Goal: Information Seeking & Learning: Check status

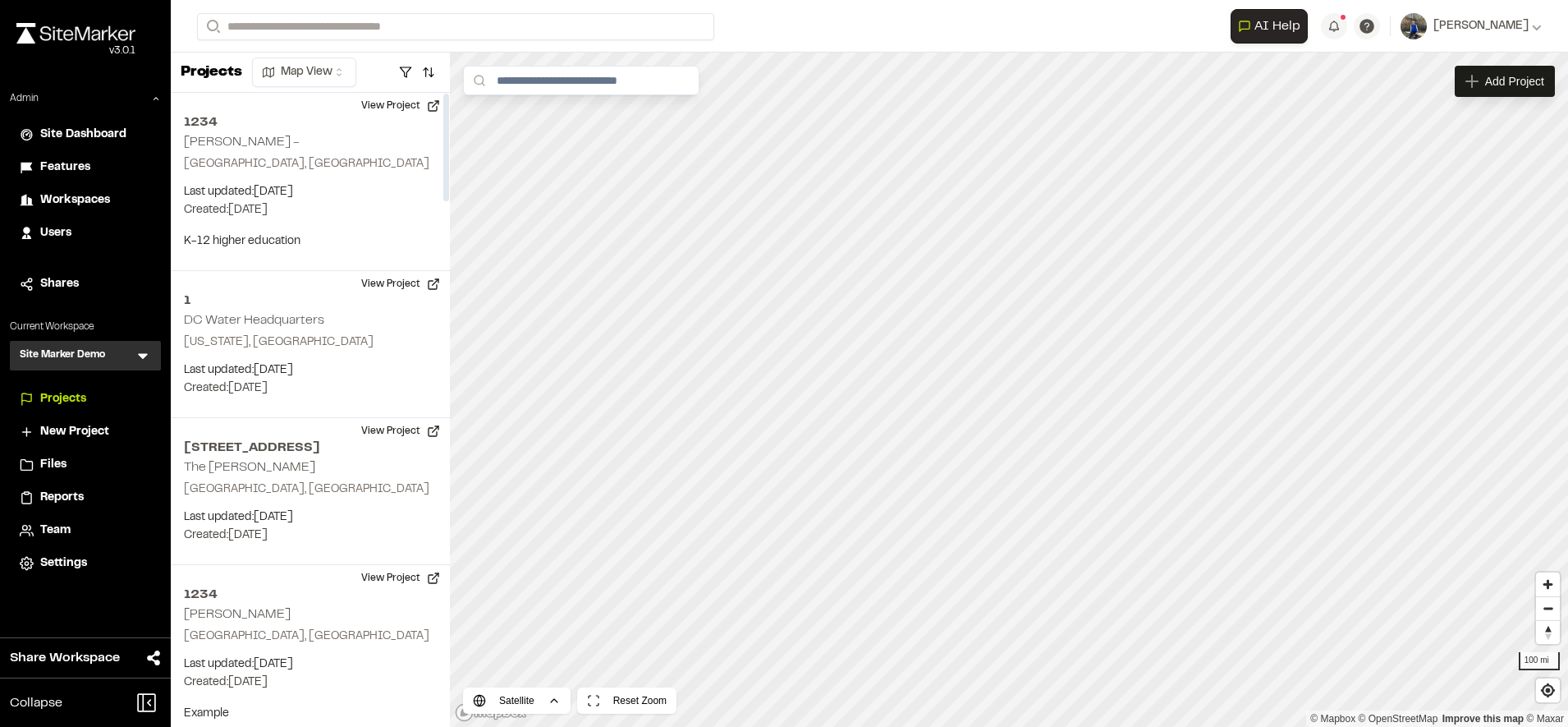
click at [76, 198] on span "Workspaces" at bounding box center [75, 200] width 70 height 18
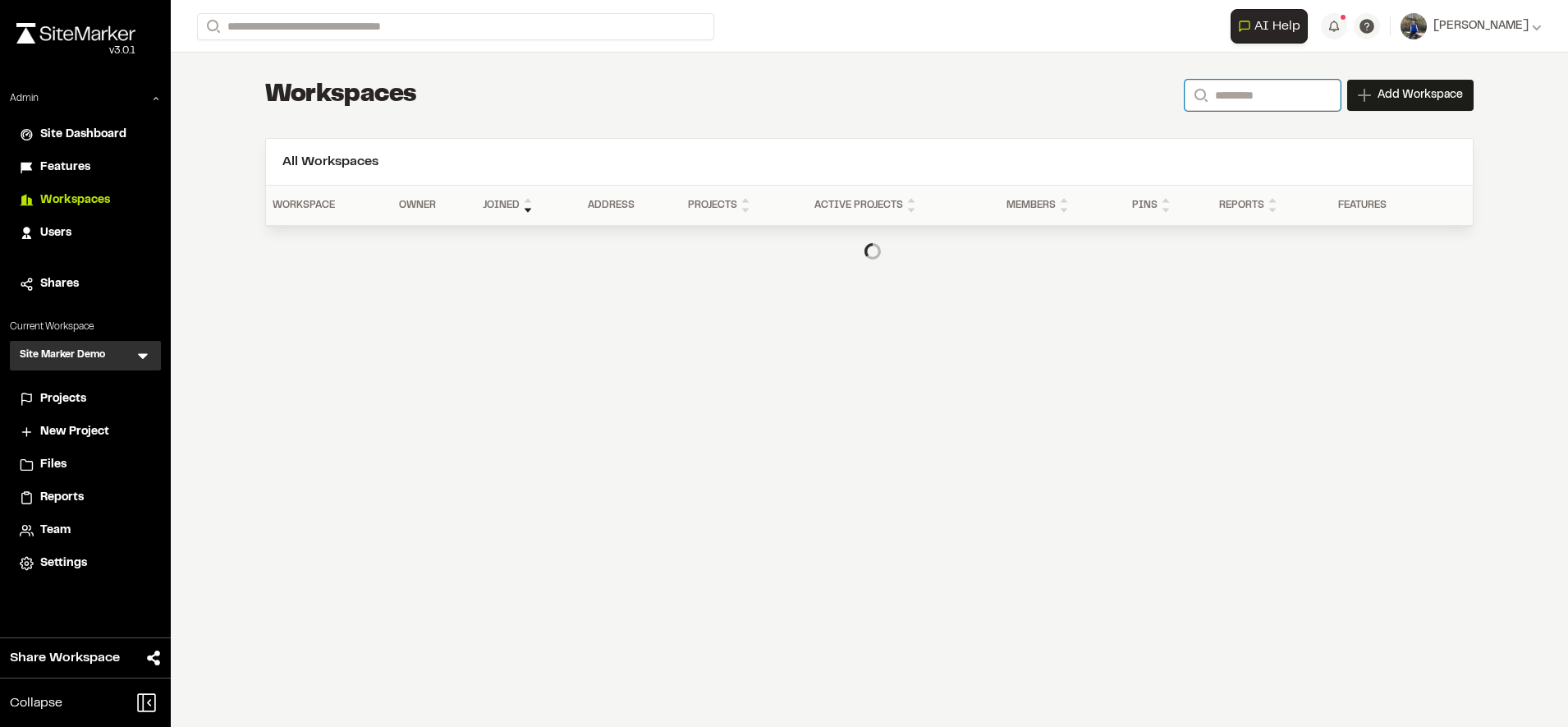
click at [1252, 104] on input "Search" at bounding box center [1262, 95] width 156 height 31
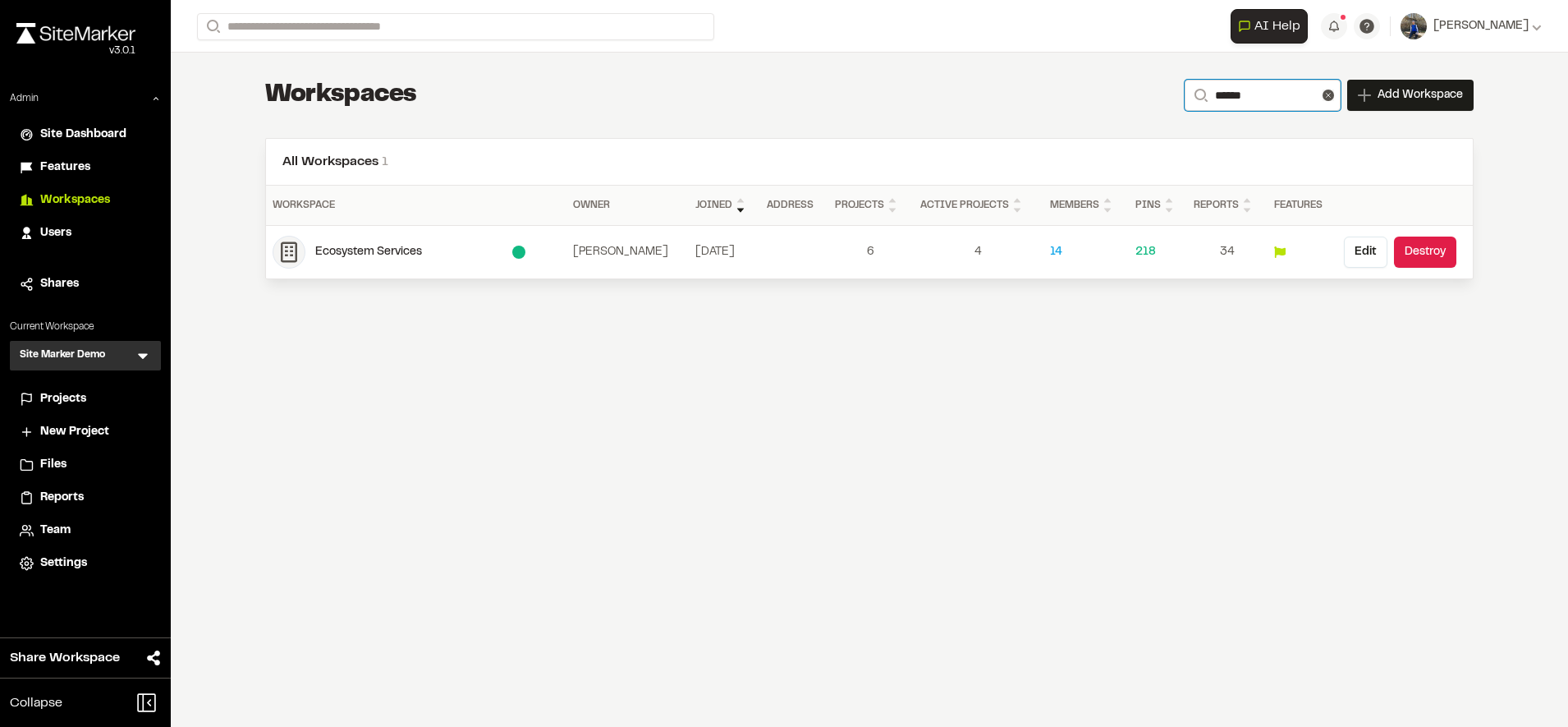
type input "**********"
click at [377, 259] on div "Ecosystem Services" at bounding box center [413, 252] width 197 height 18
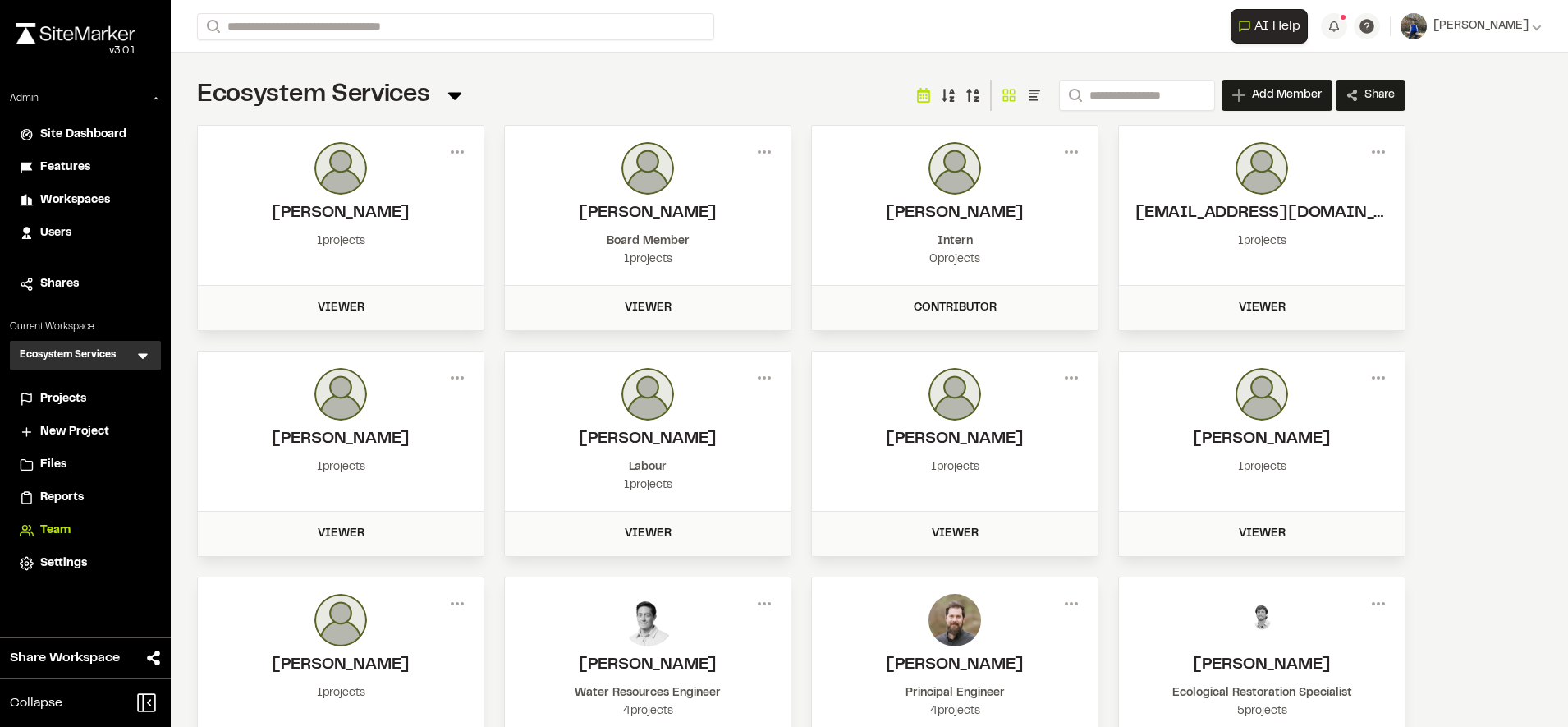
click at [54, 396] on span "Projects" at bounding box center [63, 399] width 46 height 18
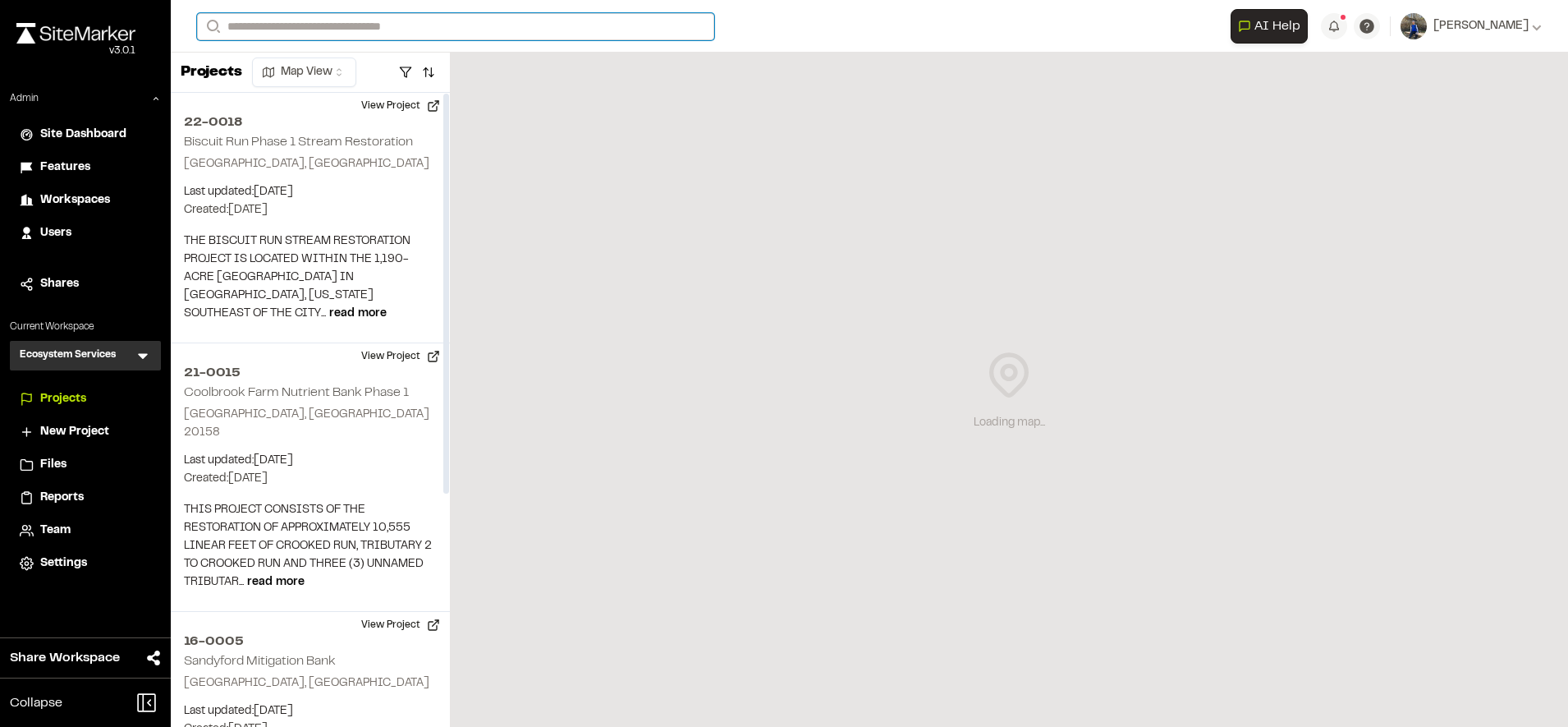
click at [348, 24] on input "Search" at bounding box center [455, 26] width 517 height 27
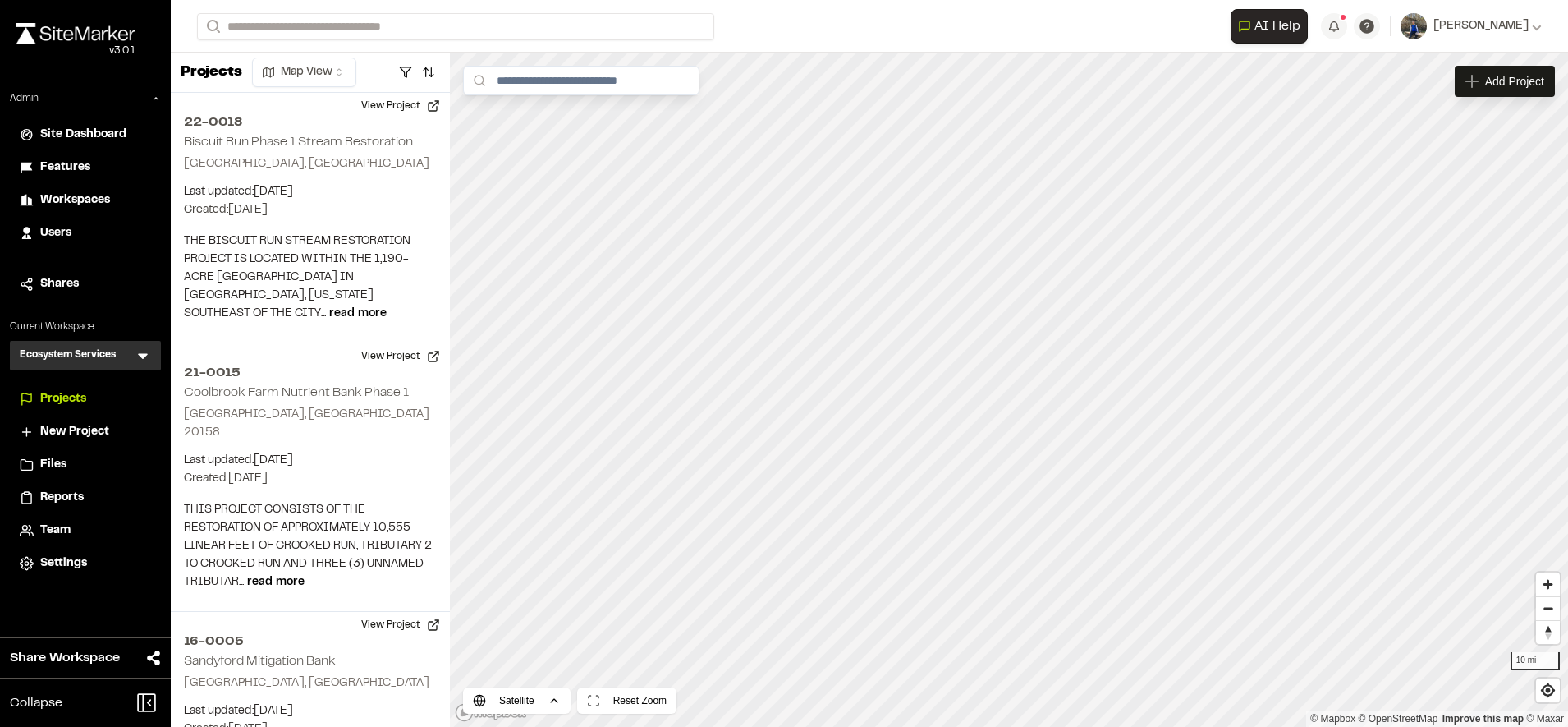
click at [107, 192] on span "Workspaces" at bounding box center [75, 200] width 70 height 18
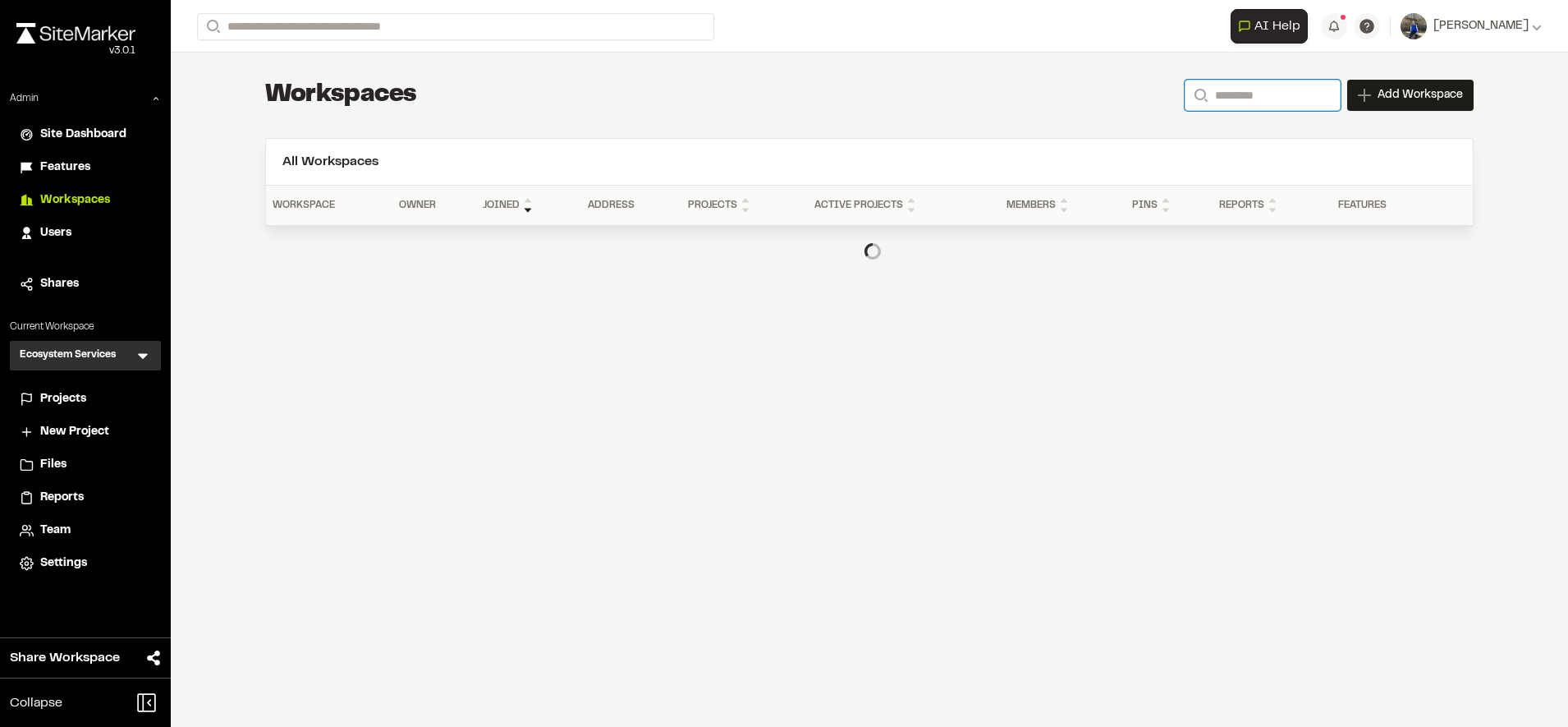
click at [1263, 100] on input "Search" at bounding box center [1262, 95] width 156 height 31
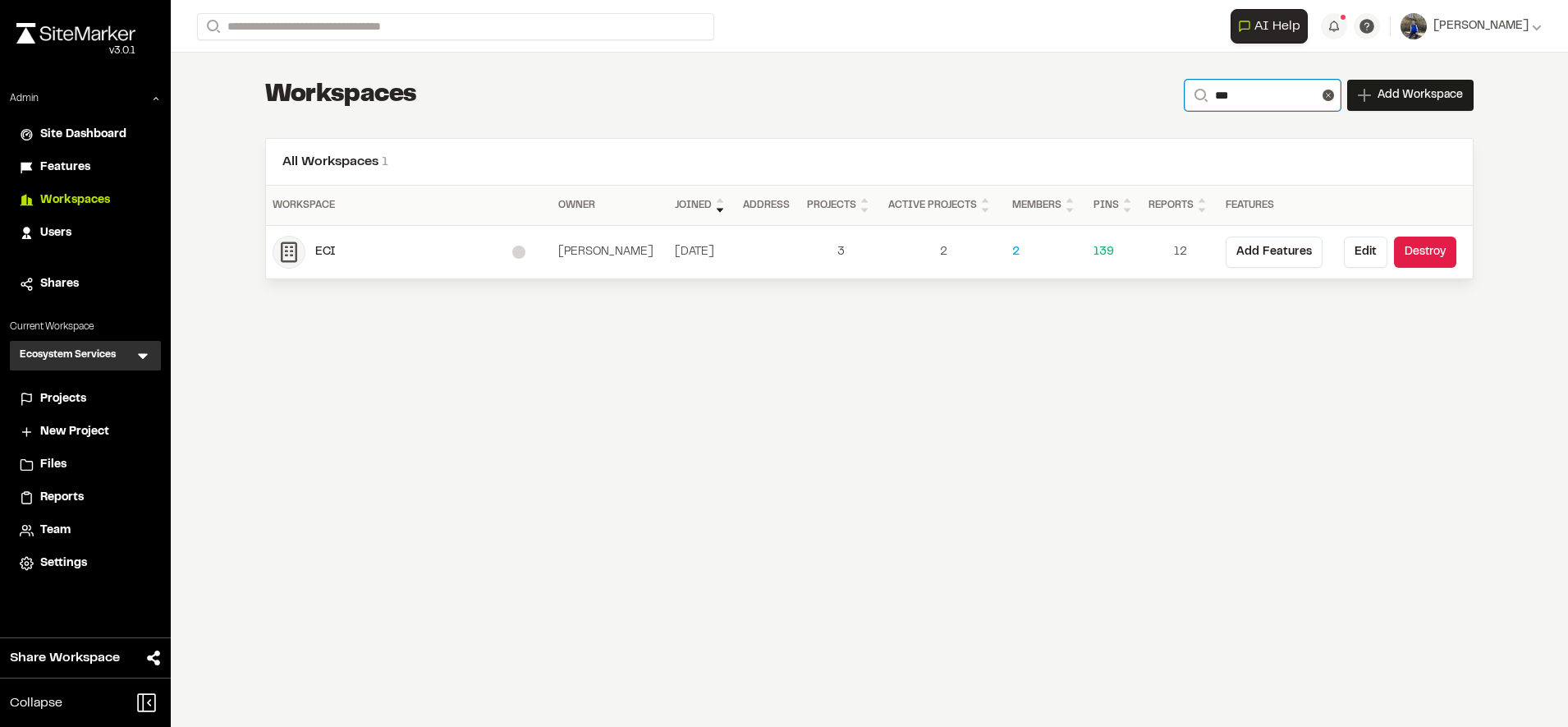
type input "***"
click at [340, 246] on div "ECI" at bounding box center [413, 252] width 197 height 18
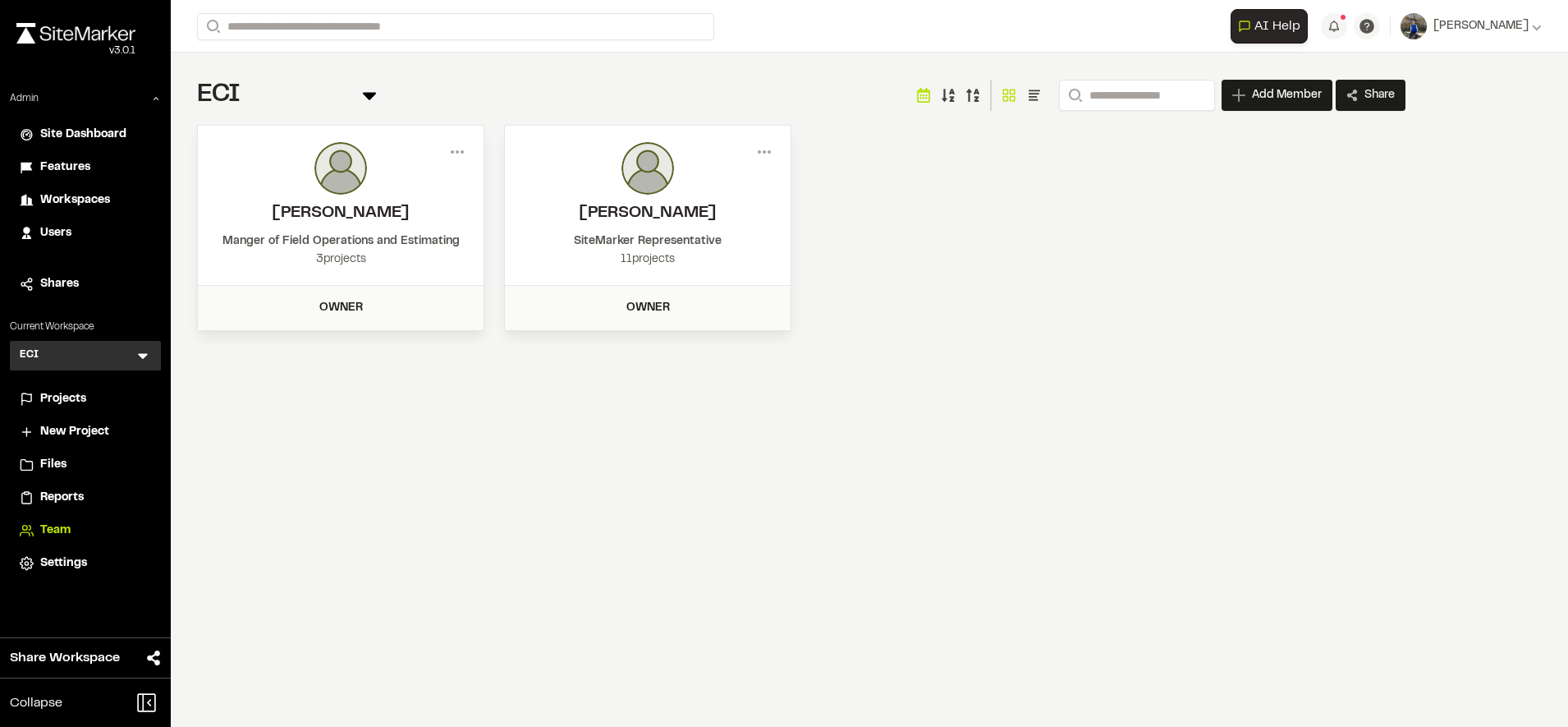
click at [66, 404] on span "Projects" at bounding box center [63, 399] width 46 height 18
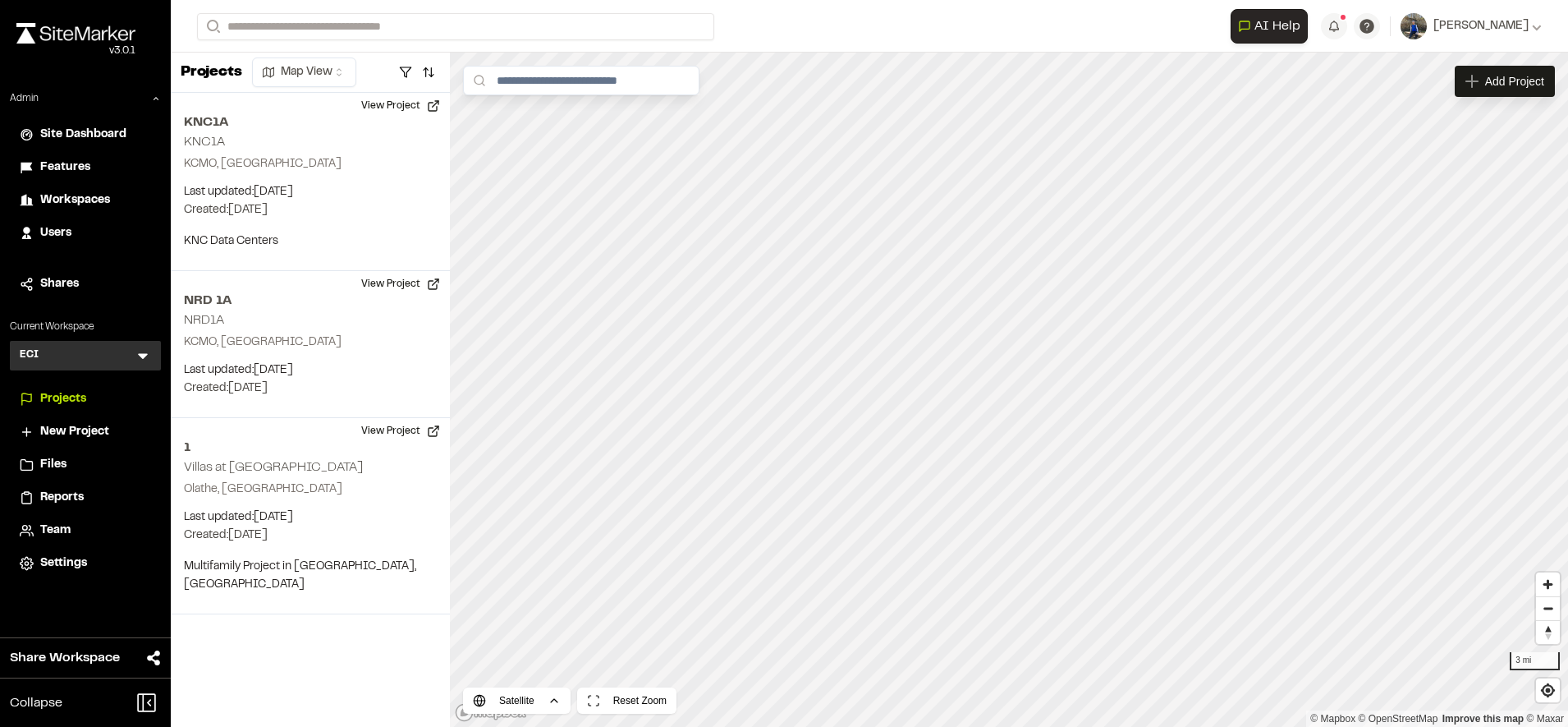
click at [110, 201] on div "Workspaces" at bounding box center [96, 200] width 111 height 18
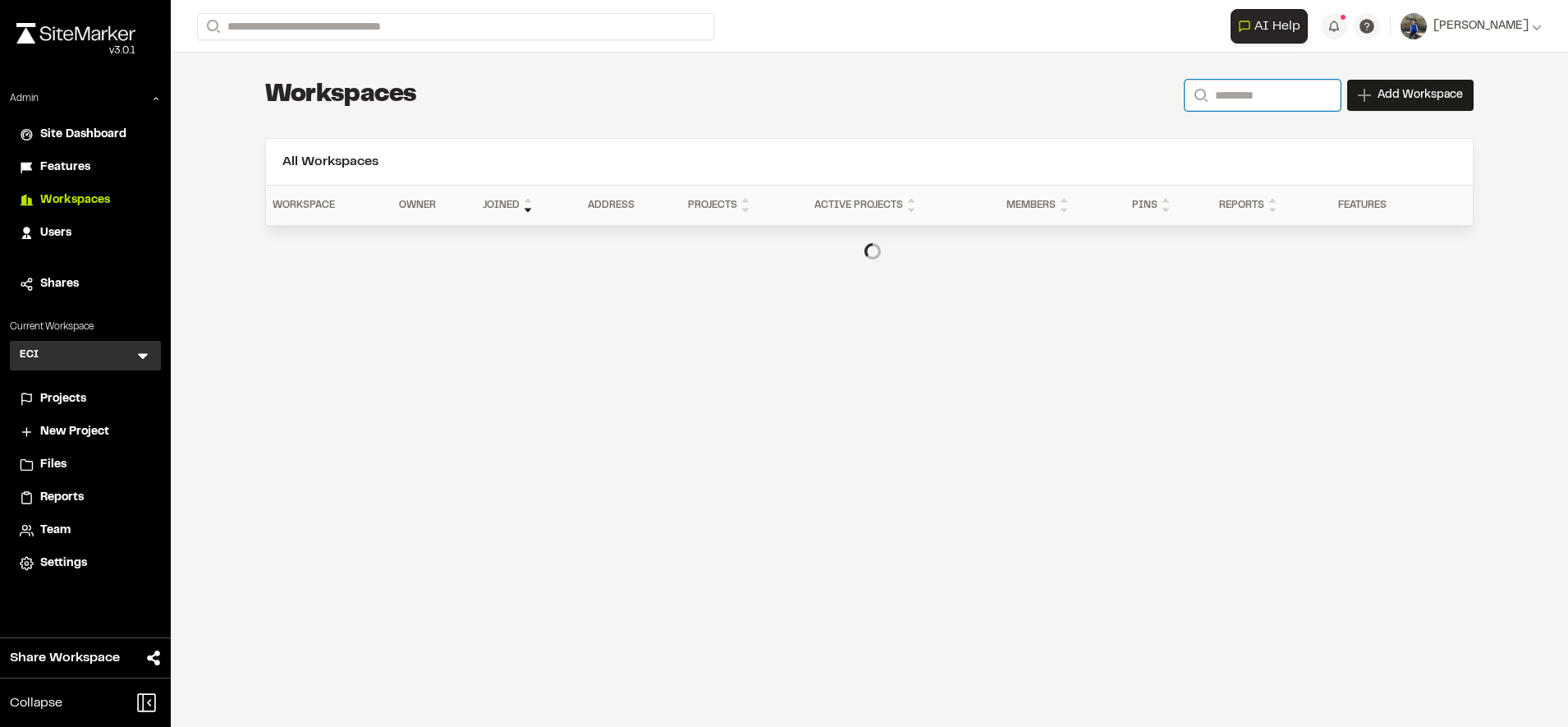
click at [1233, 103] on input "Search" at bounding box center [1262, 95] width 156 height 31
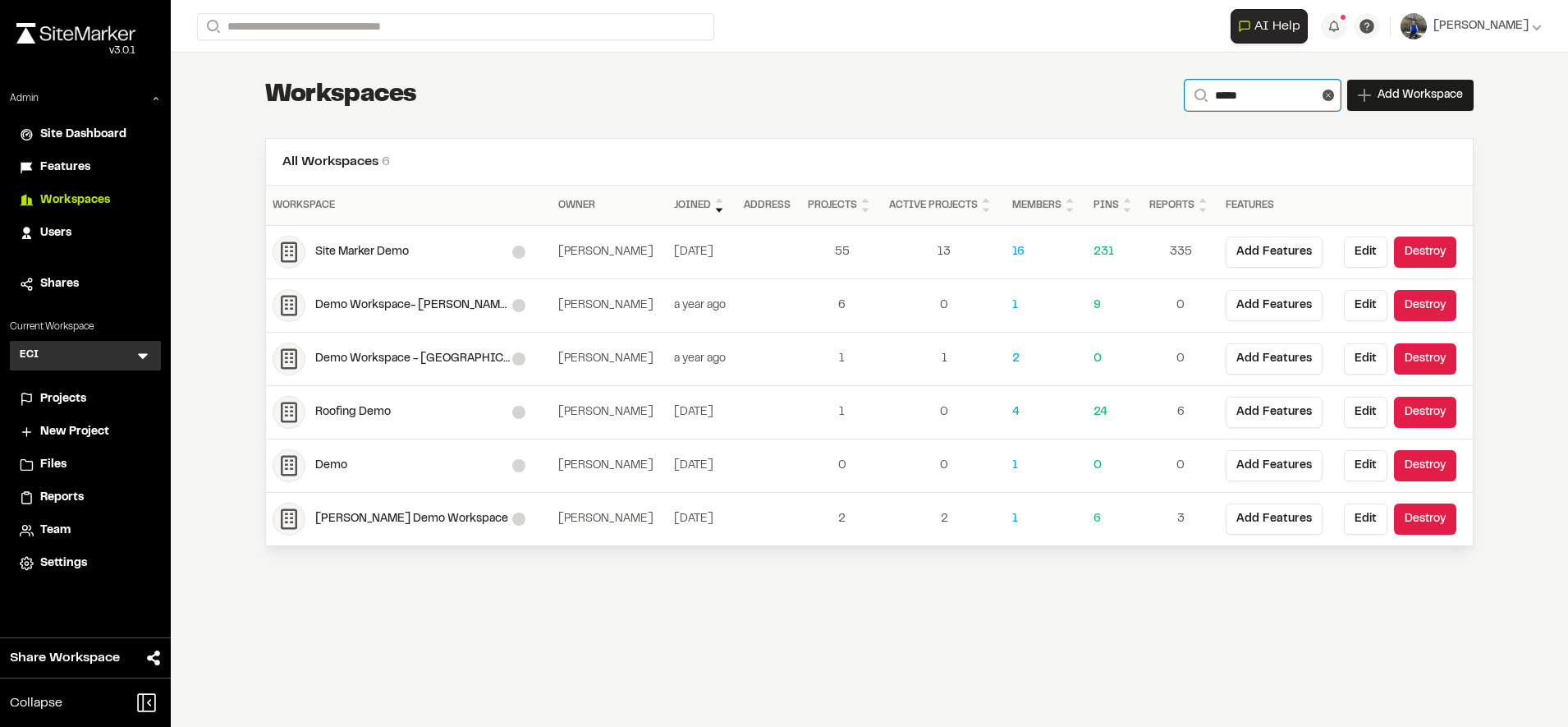
type input "****"
click at [383, 262] on div "Site Marker Demo" at bounding box center [408, 252] width 272 height 33
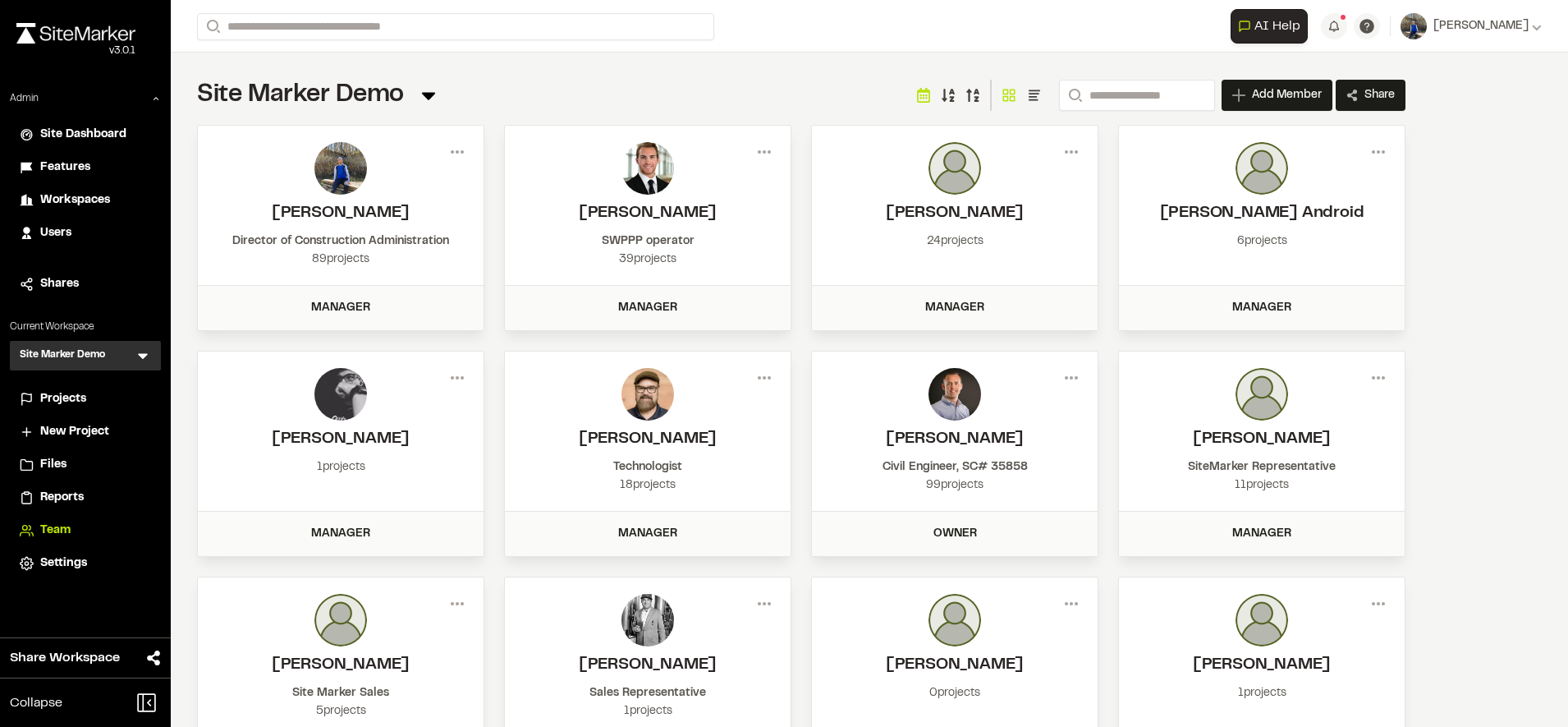
click at [64, 490] on span "Reports" at bounding box center [62, 497] width 44 height 18
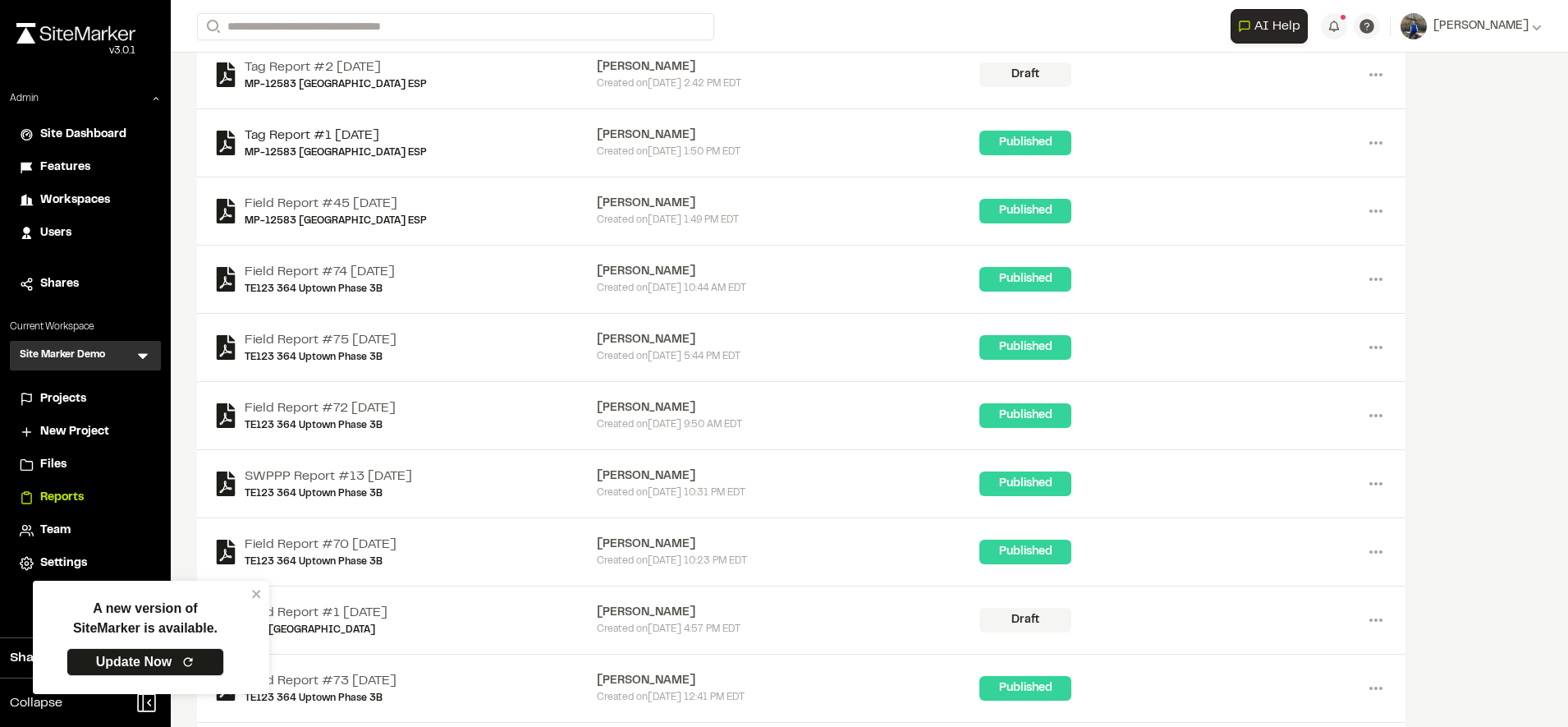
scroll to position [2659, 0]
click at [403, 471] on link "SWPPP Report #13 [DATE]" at bounding box center [329, 476] width 168 height 20
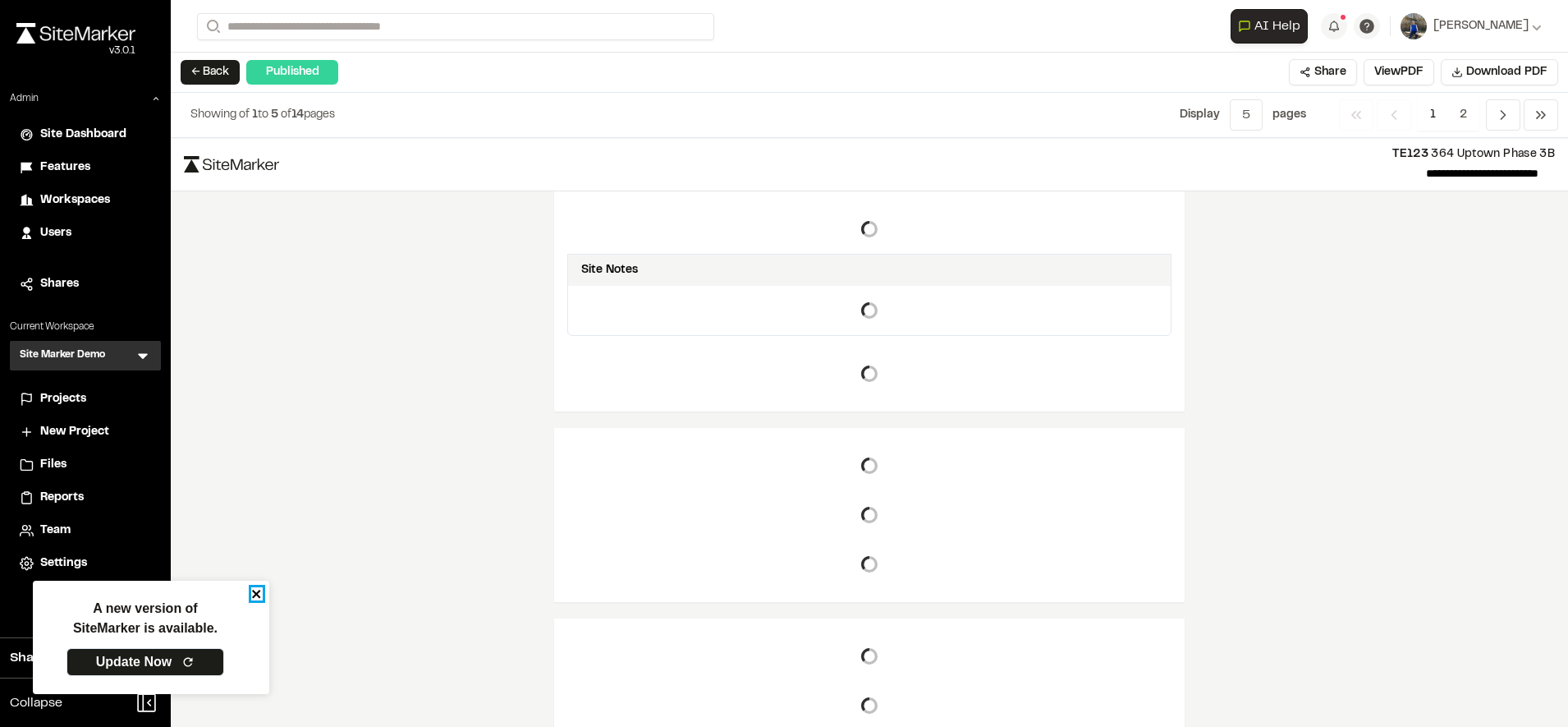
click at [257, 595] on icon "close" at bounding box center [256, 593] width 8 height 8
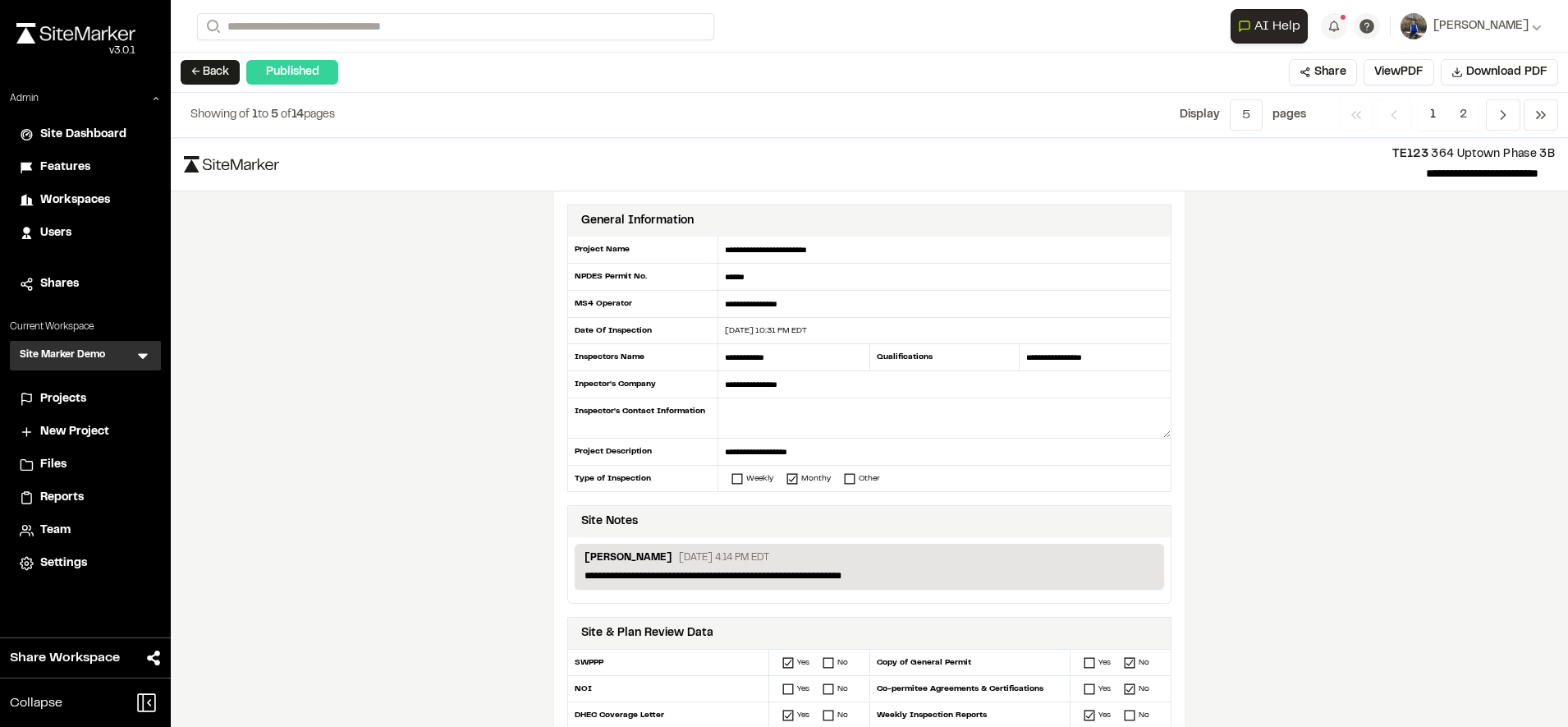
click at [1359, 397] on div "**********" at bounding box center [869, 432] width 1397 height 589
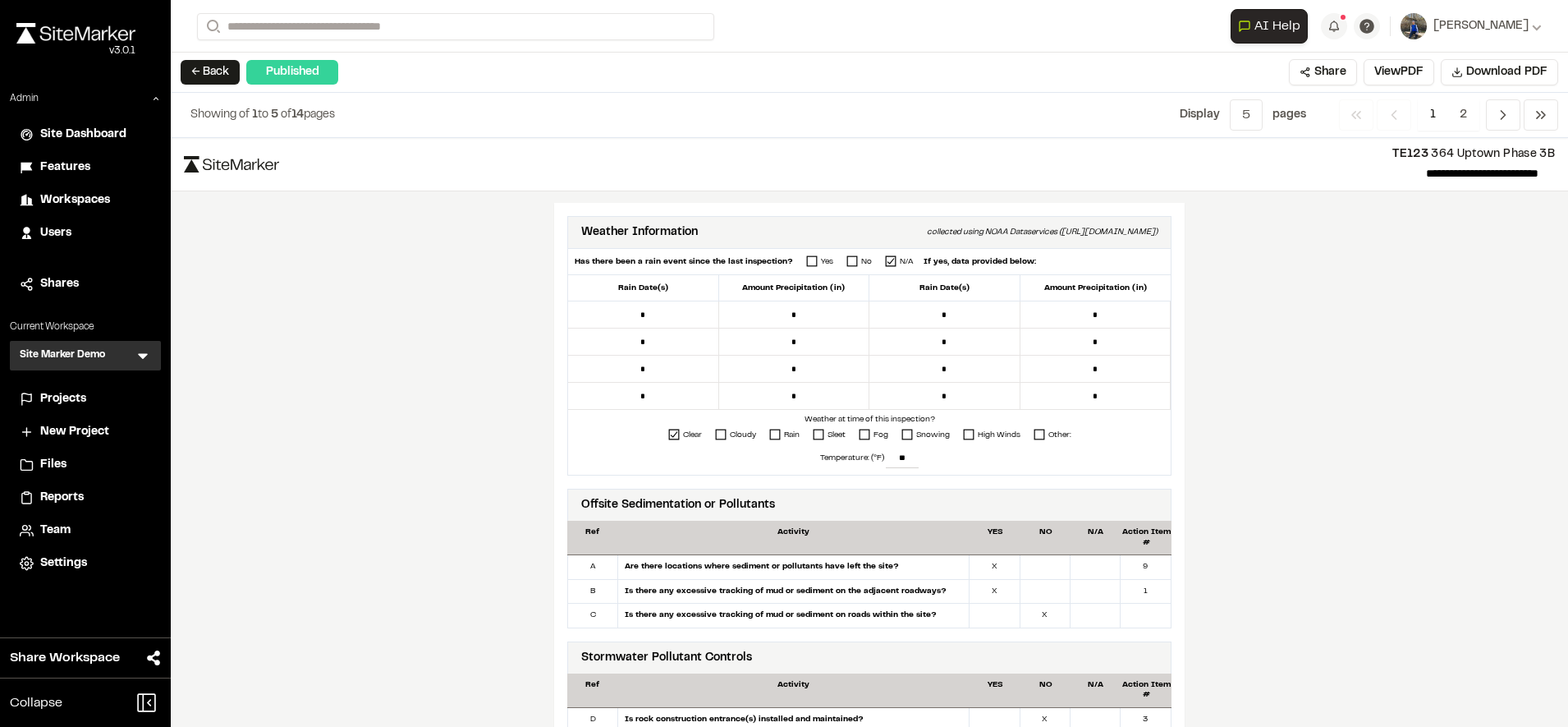
scroll to position [557, 0]
click at [88, 205] on span "Workspaces" at bounding box center [75, 200] width 70 height 18
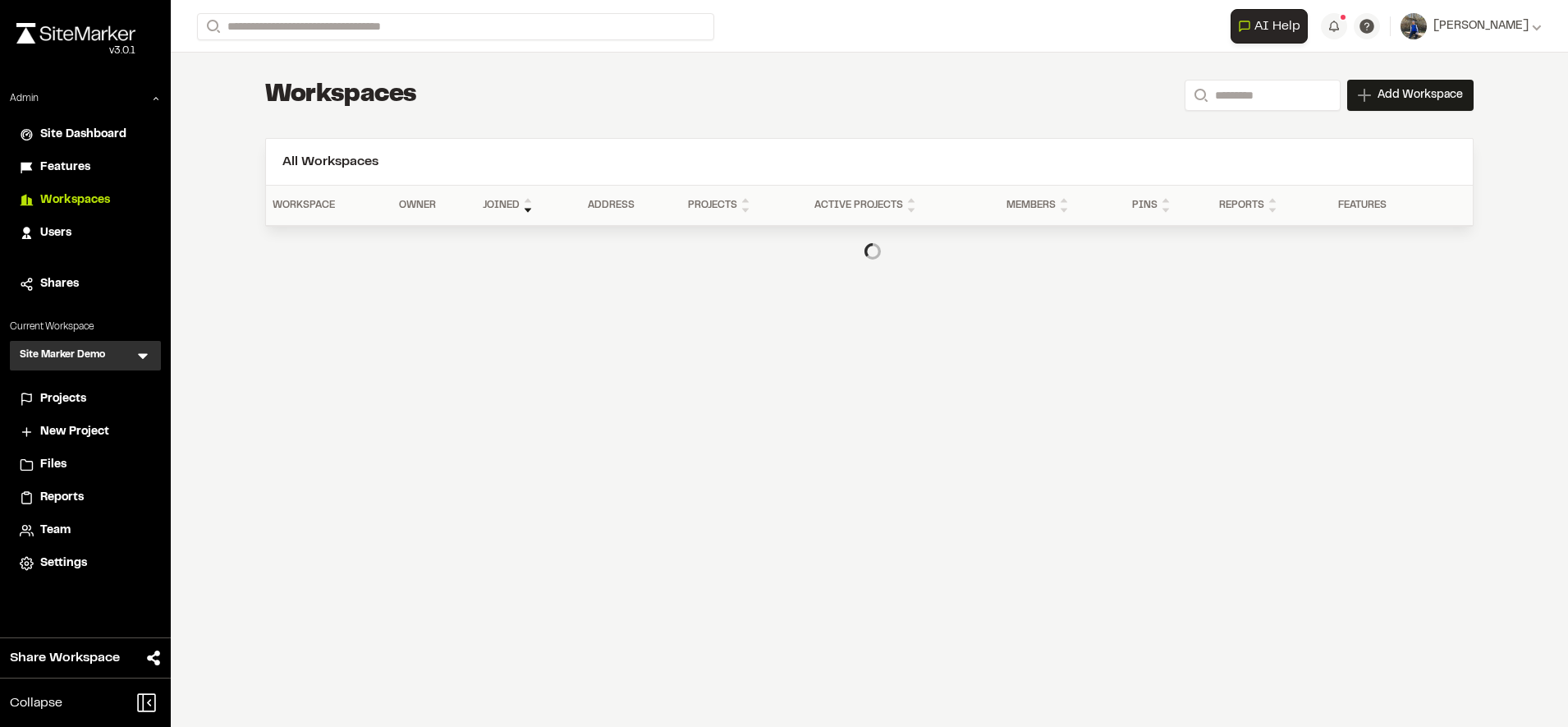
click at [83, 499] on span "Reports" at bounding box center [62, 497] width 44 height 18
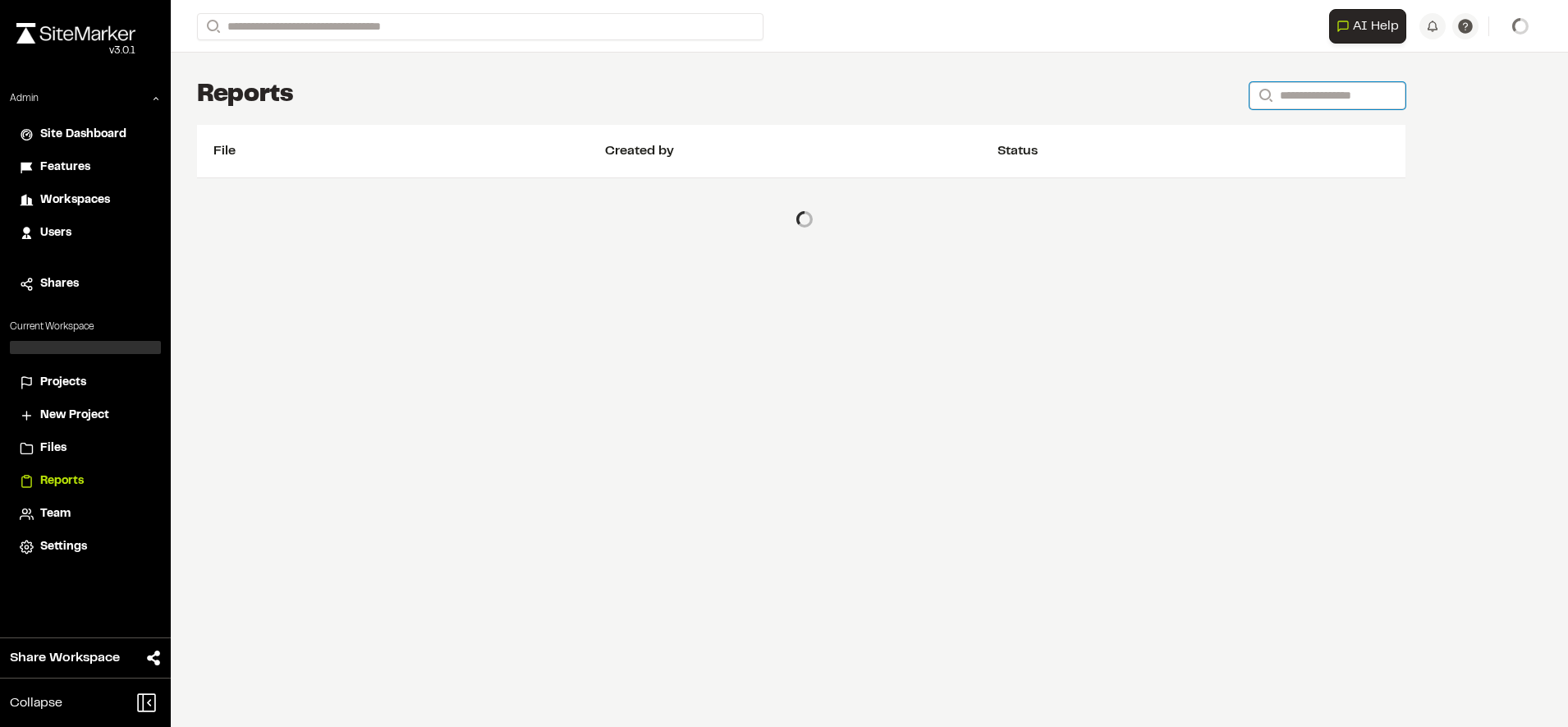
click at [1368, 97] on input "Search" at bounding box center [1327, 96] width 156 height 27
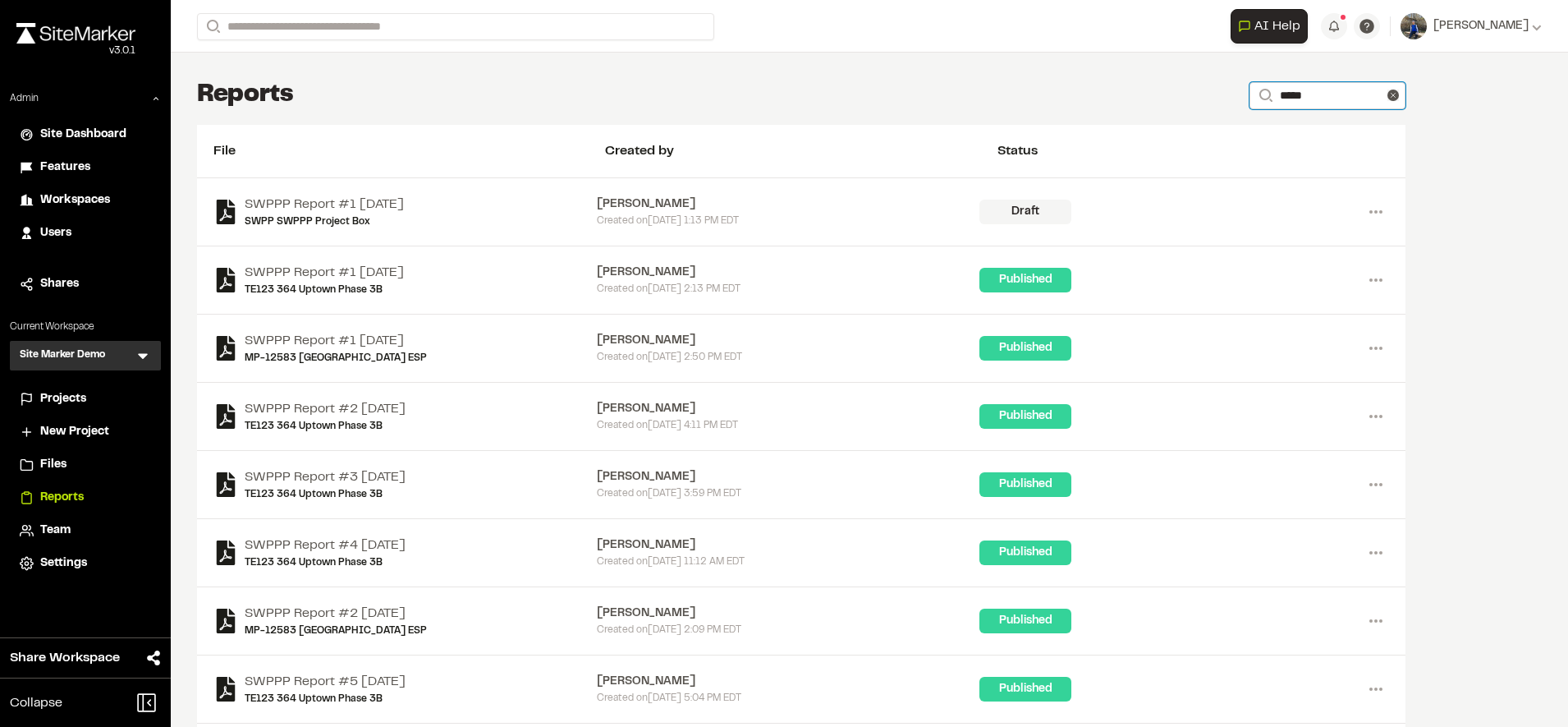
type input "*****"
click at [881, 108] on div "Reports Search *****" at bounding box center [800, 96] width 1208 height 33
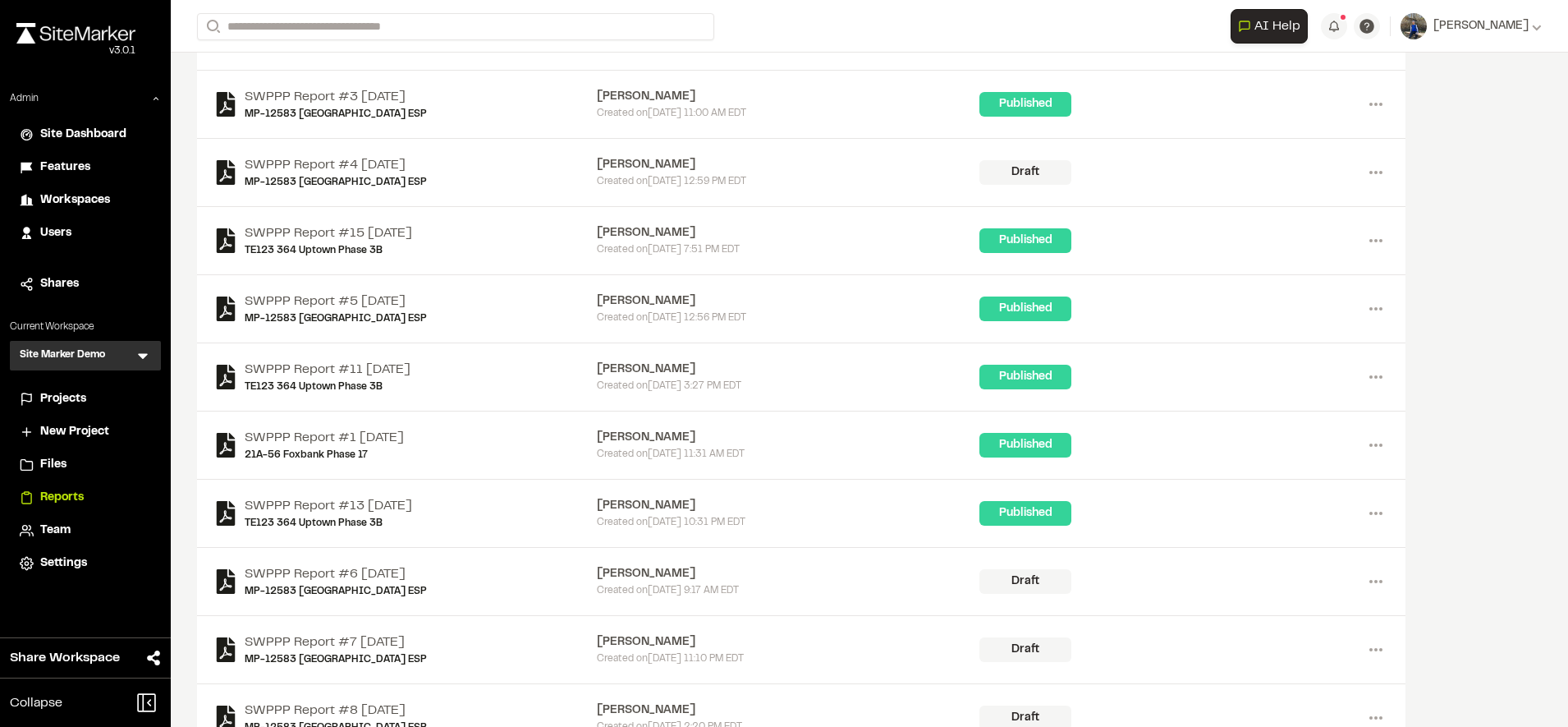
scroll to position [978, 0]
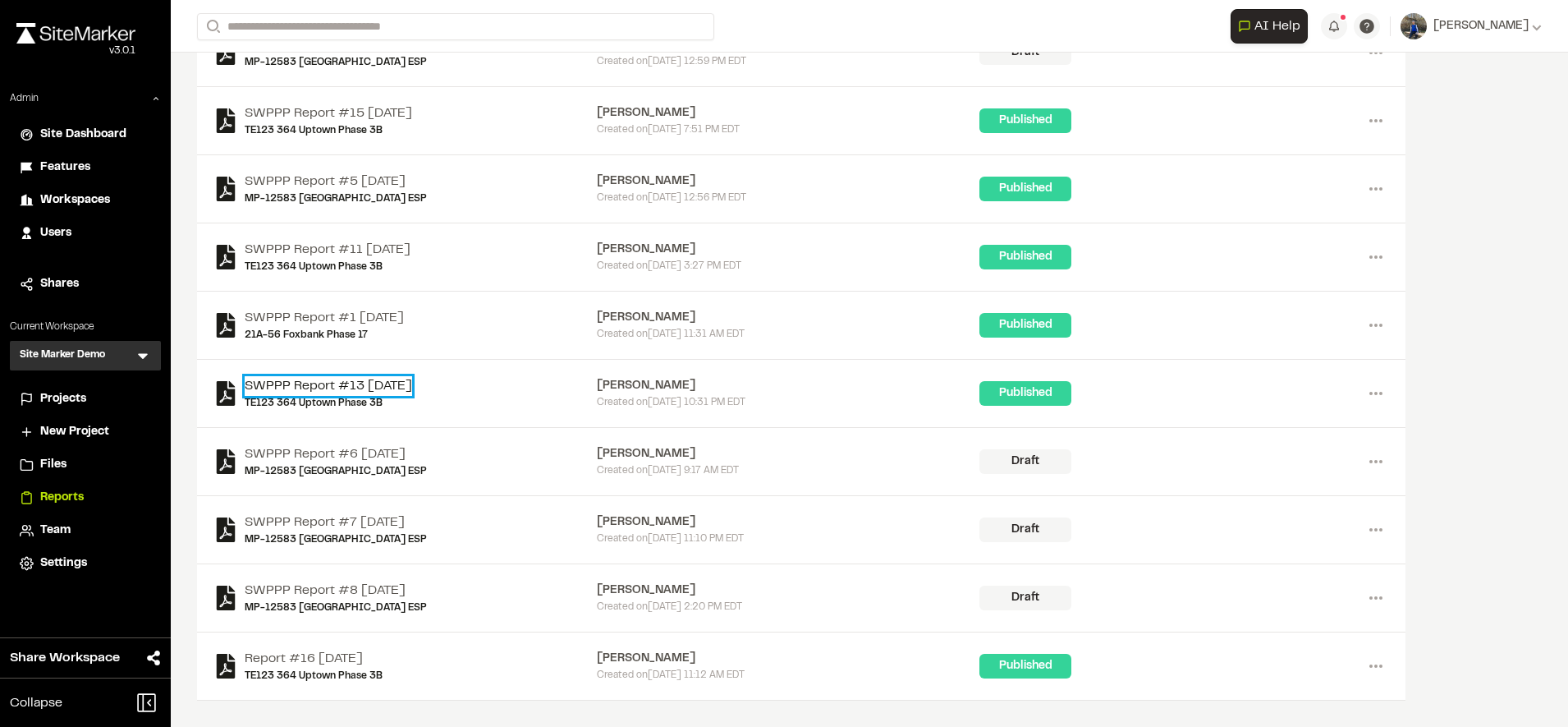
click at [412, 388] on link "SWPPP Report #13 [DATE]" at bounding box center [329, 386] width 168 height 20
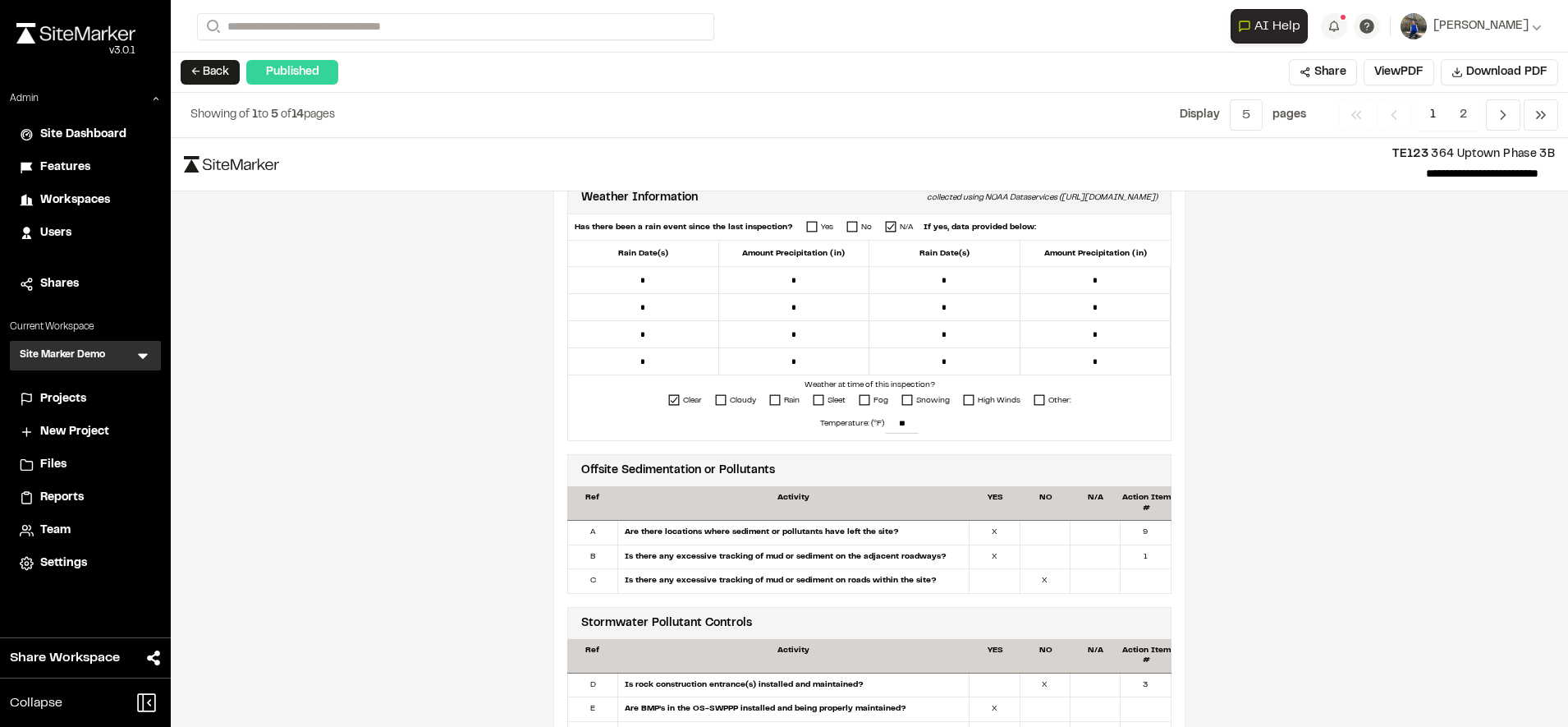
scroll to position [588, 0]
click at [53, 197] on span "Workspaces" at bounding box center [75, 200] width 70 height 18
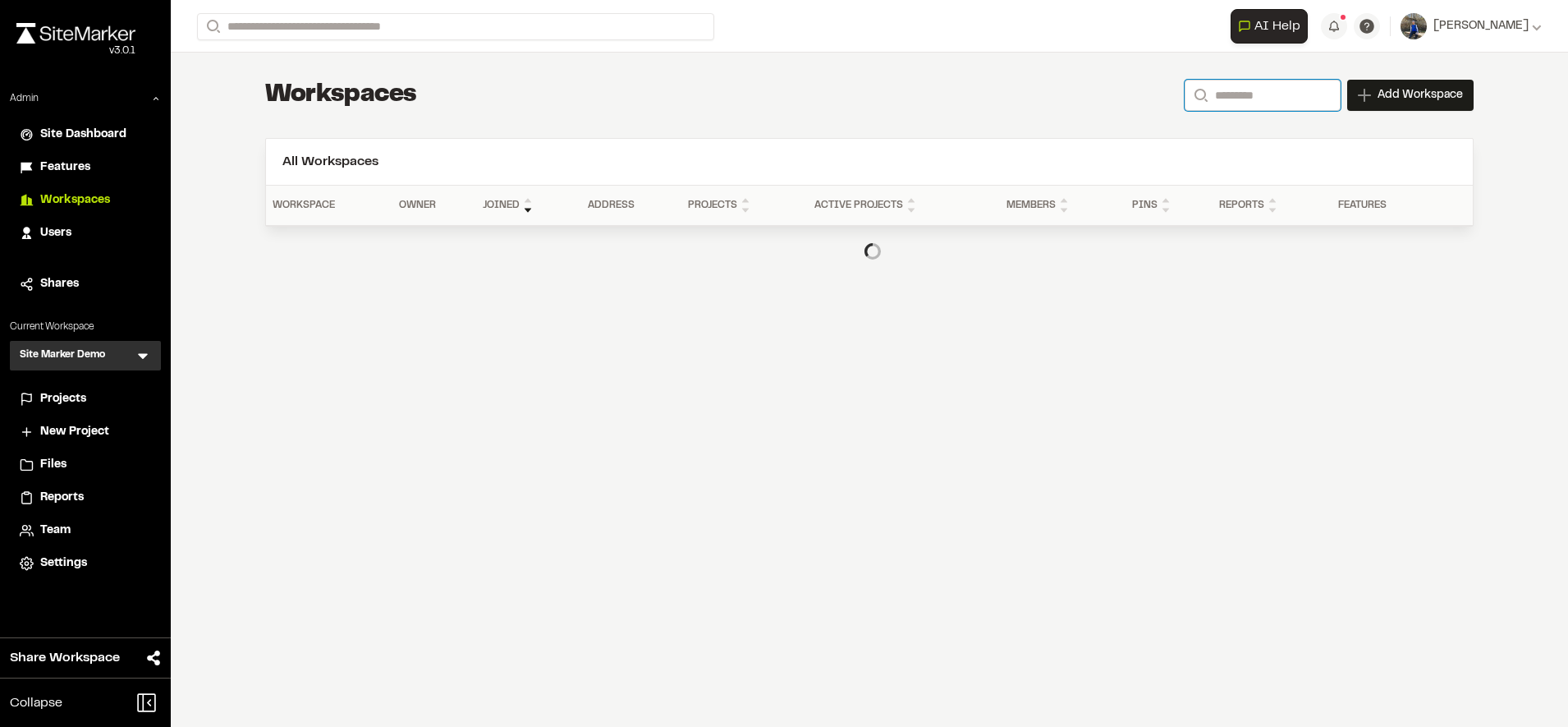
click at [1244, 93] on input "Search" at bounding box center [1262, 95] width 156 height 31
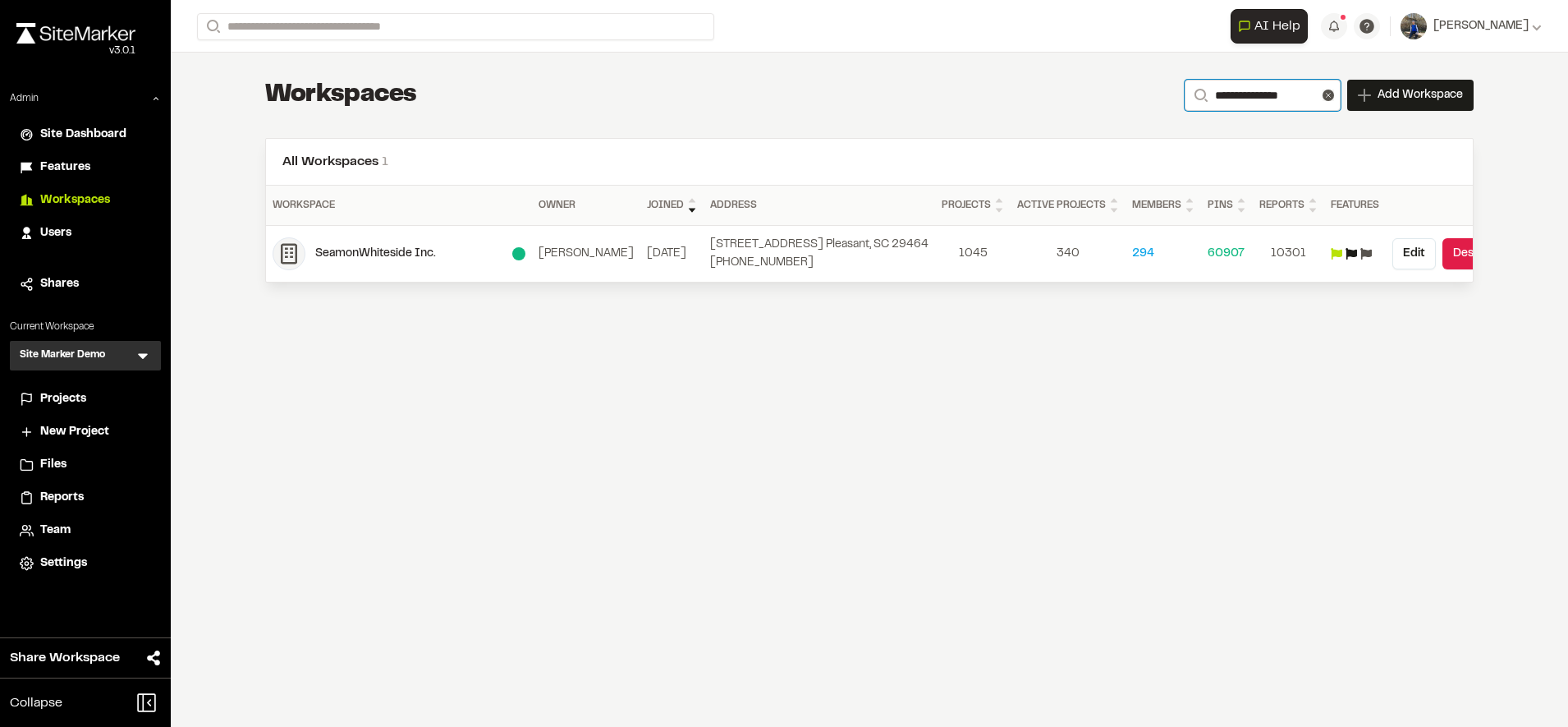
type input "**********"
click at [392, 244] on div "SeamonWhiteside Inc." at bounding box center [399, 253] width 253 height 33
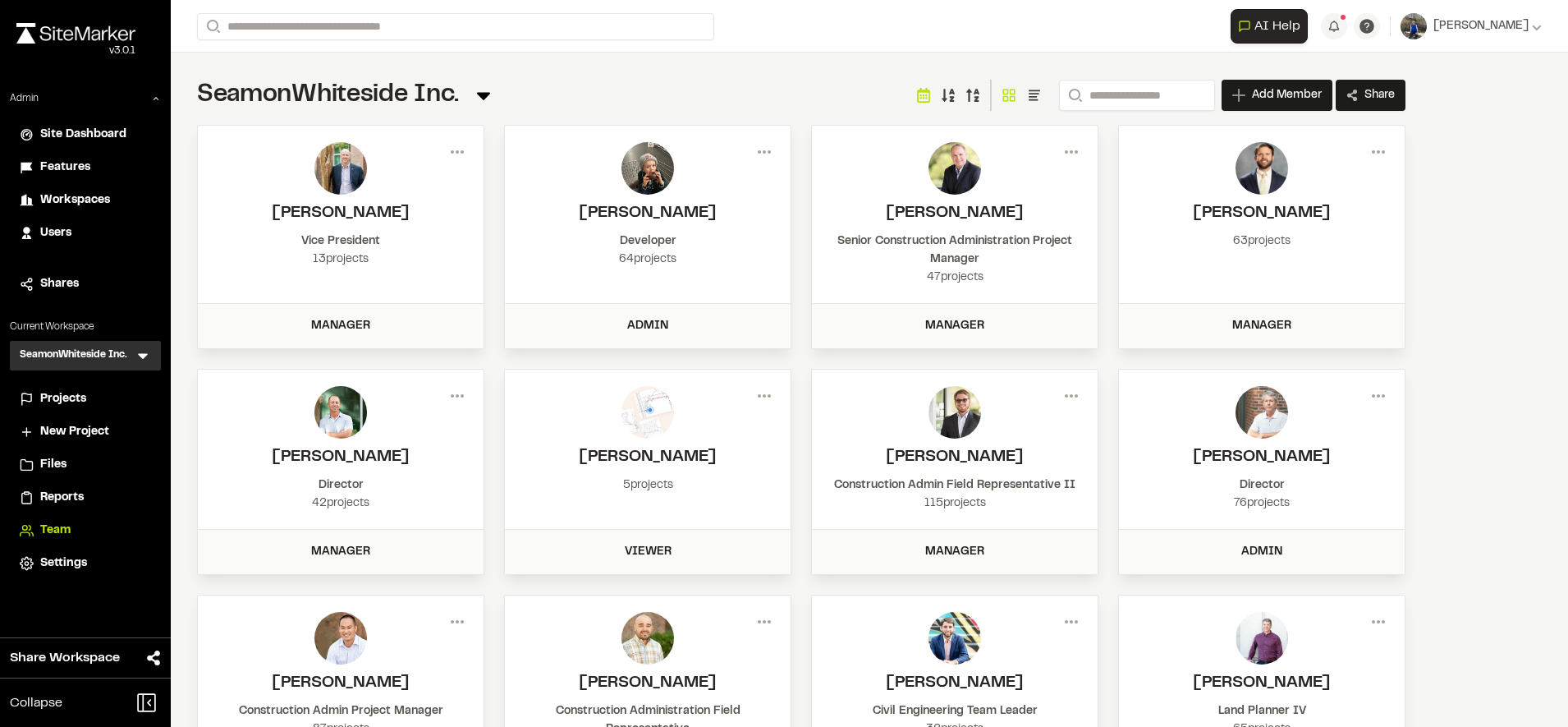
click at [61, 498] on span "Reports" at bounding box center [62, 497] width 44 height 18
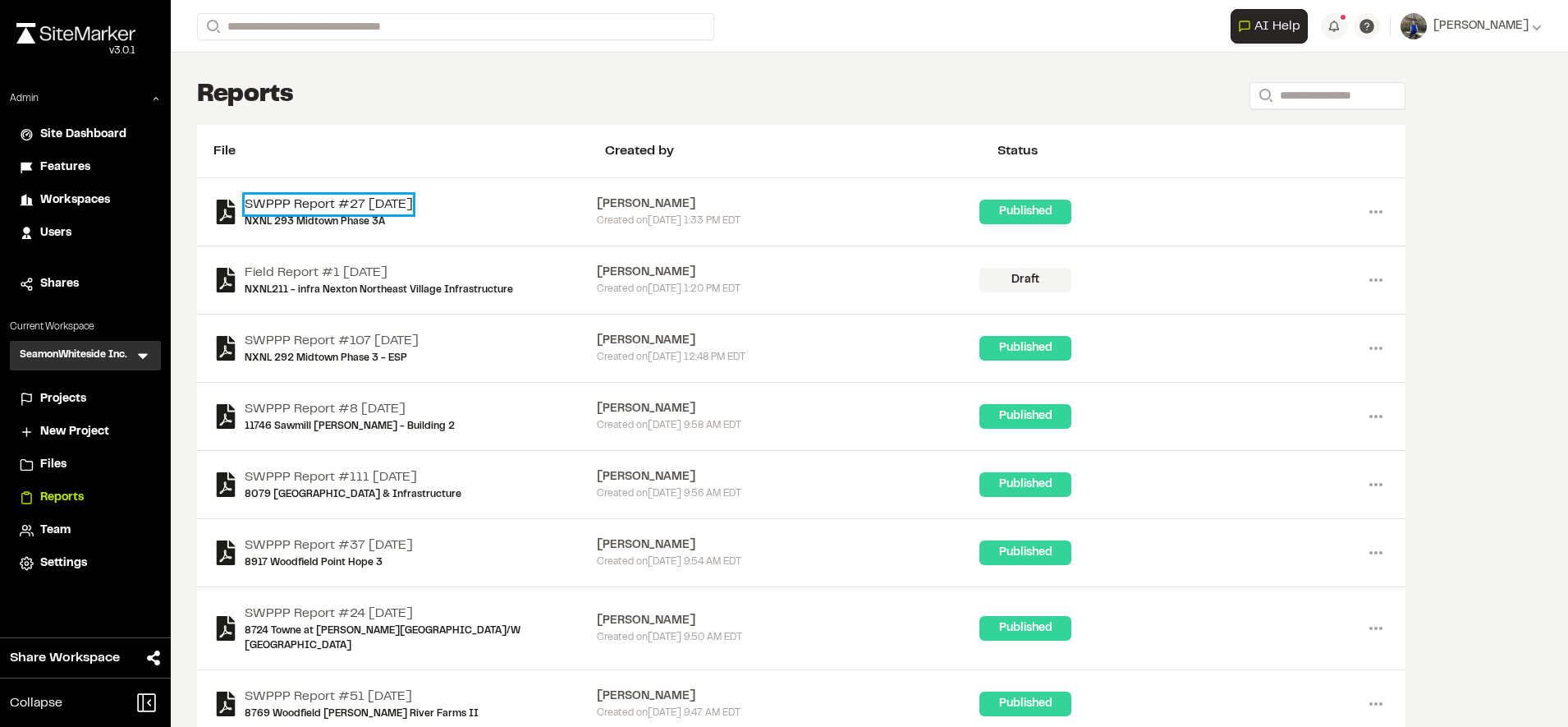
click at [412, 205] on link "SWPPP Report #27 [DATE]" at bounding box center [329, 205] width 168 height 20
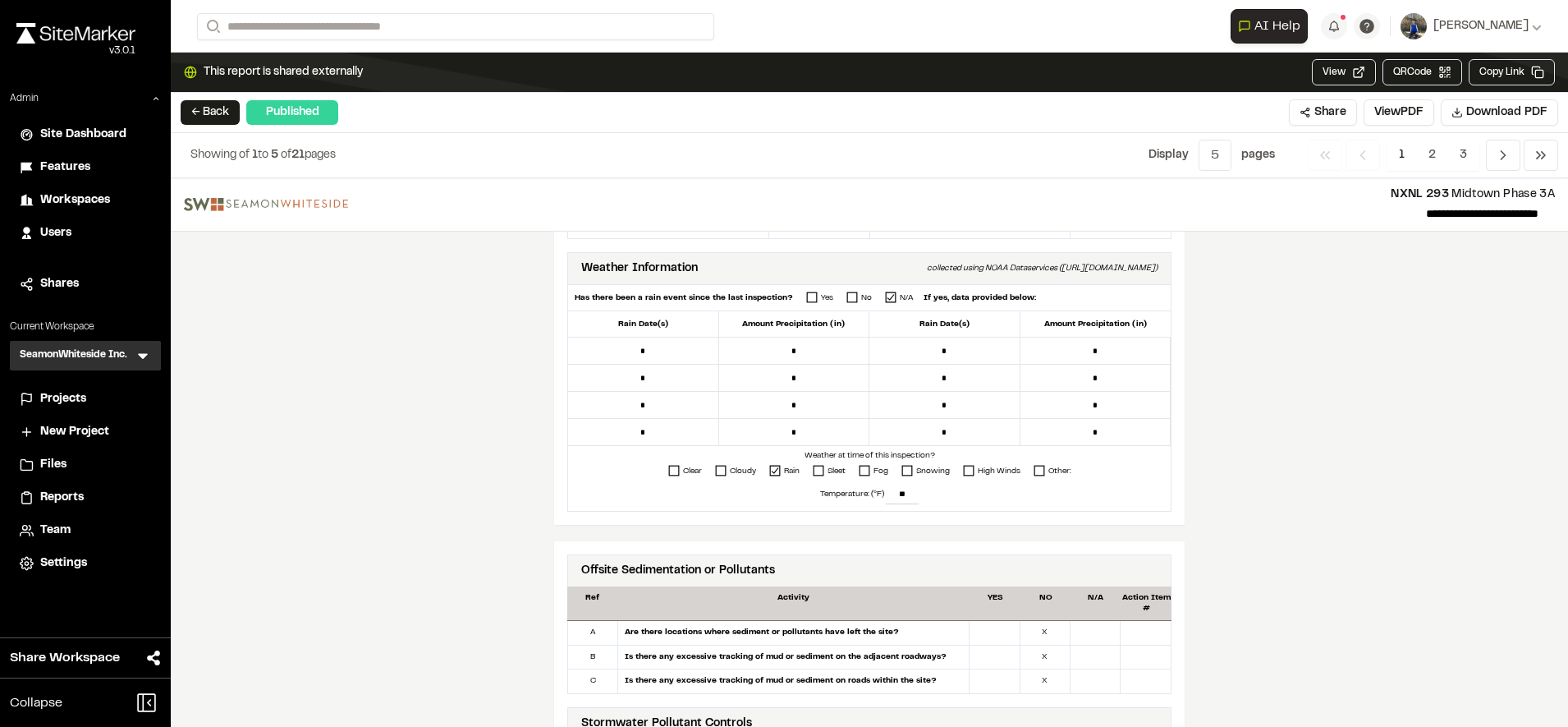
scroll to position [537, 0]
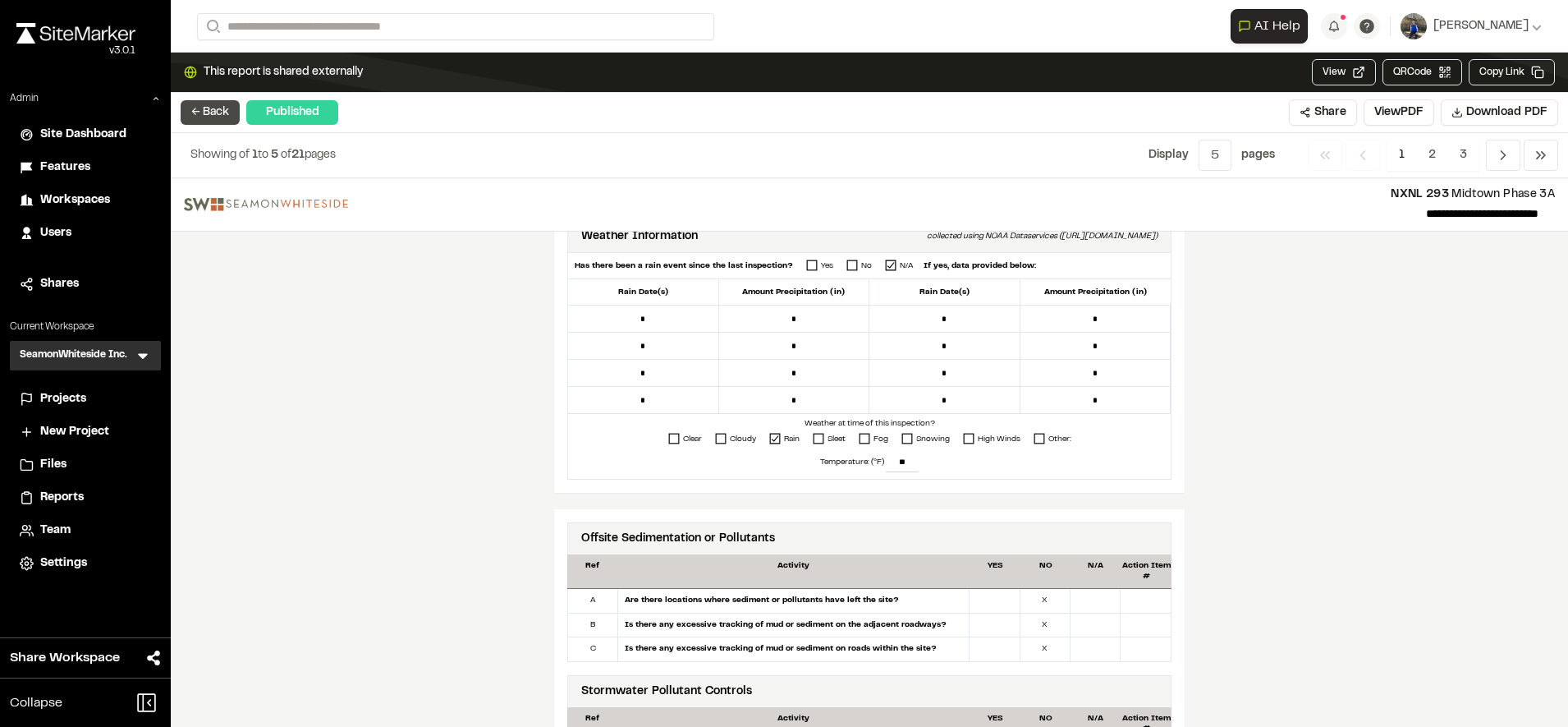
click at [219, 108] on button "← Back" at bounding box center [209, 112] width 59 height 25
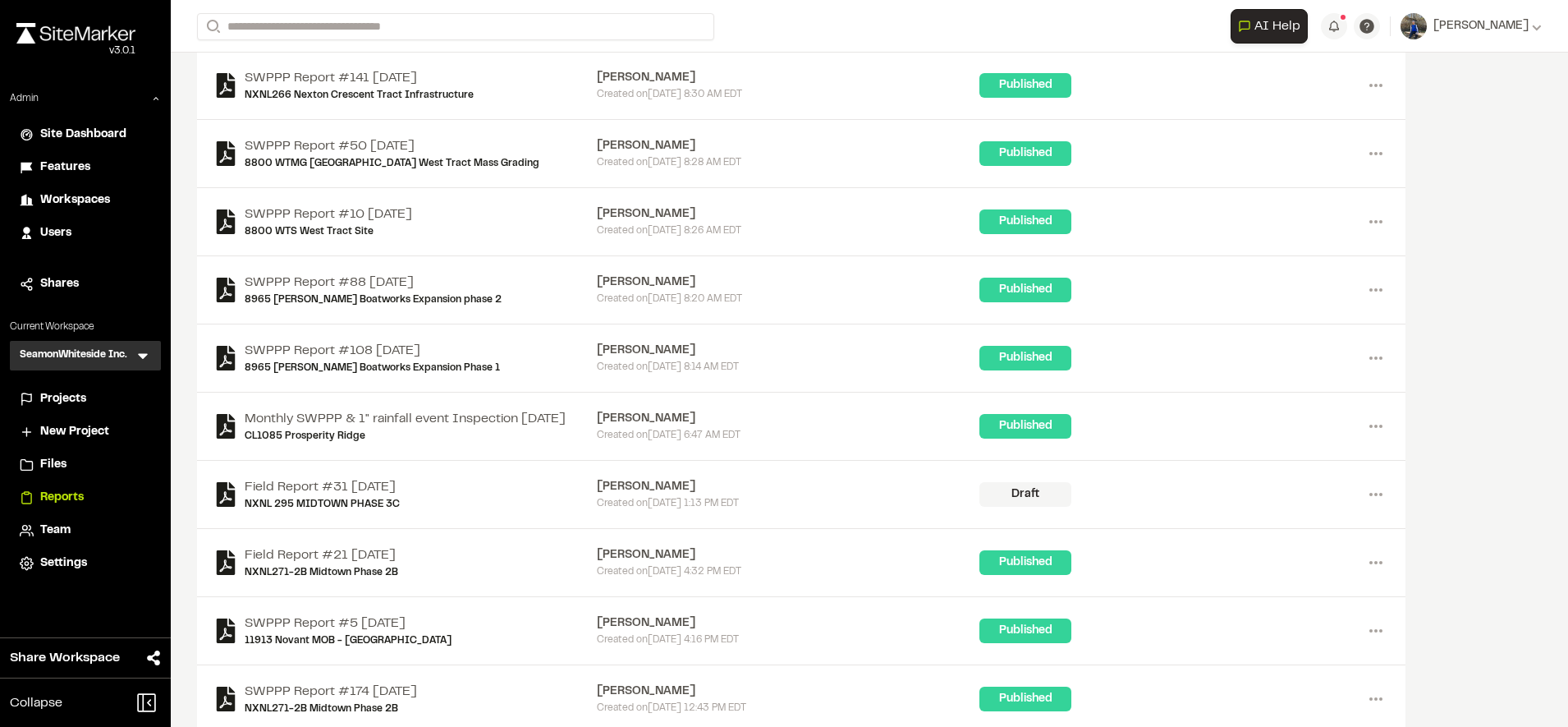
scroll to position [1531, 0]
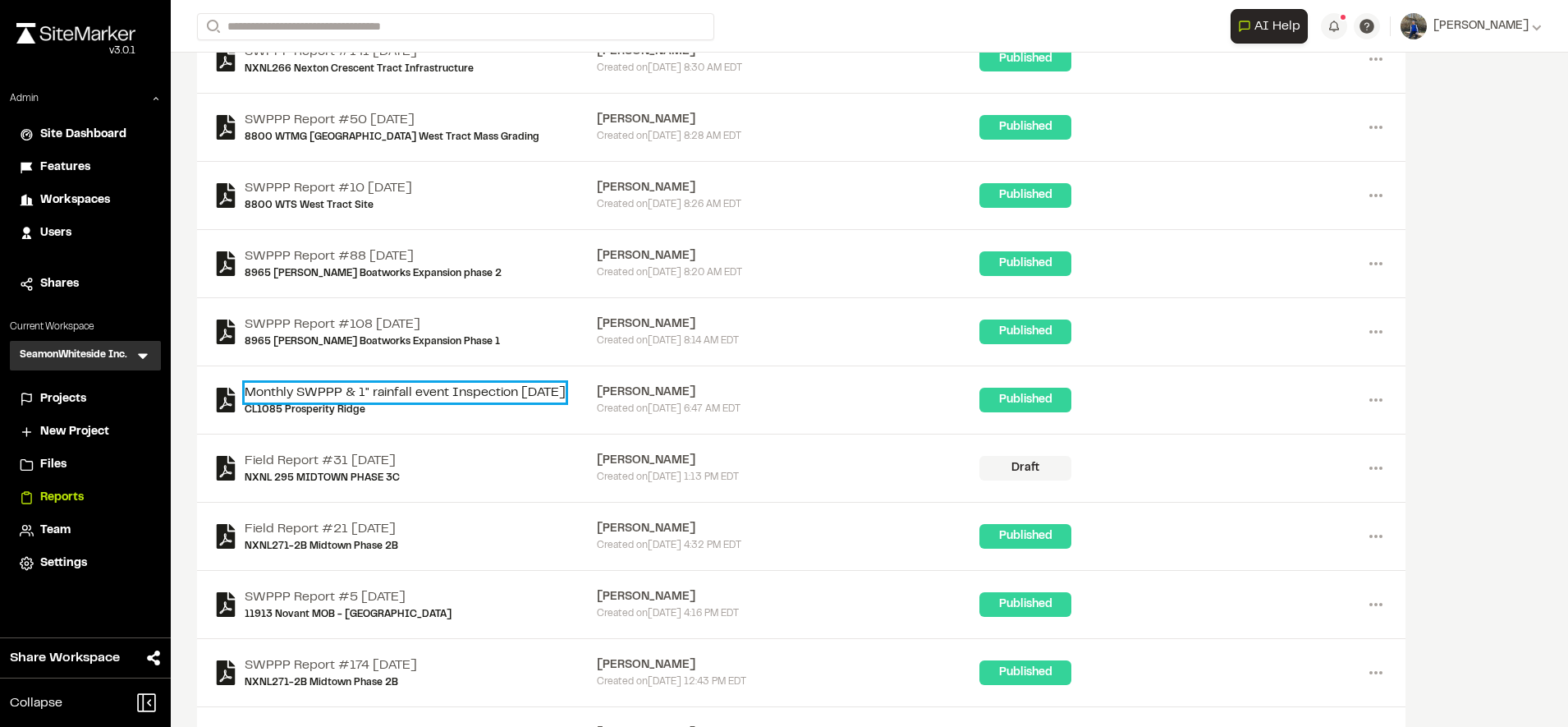
click at [465, 383] on link "Monthly SWPPP & 1" rainfall event Inspection [DATE]" at bounding box center [405, 393] width 321 height 20
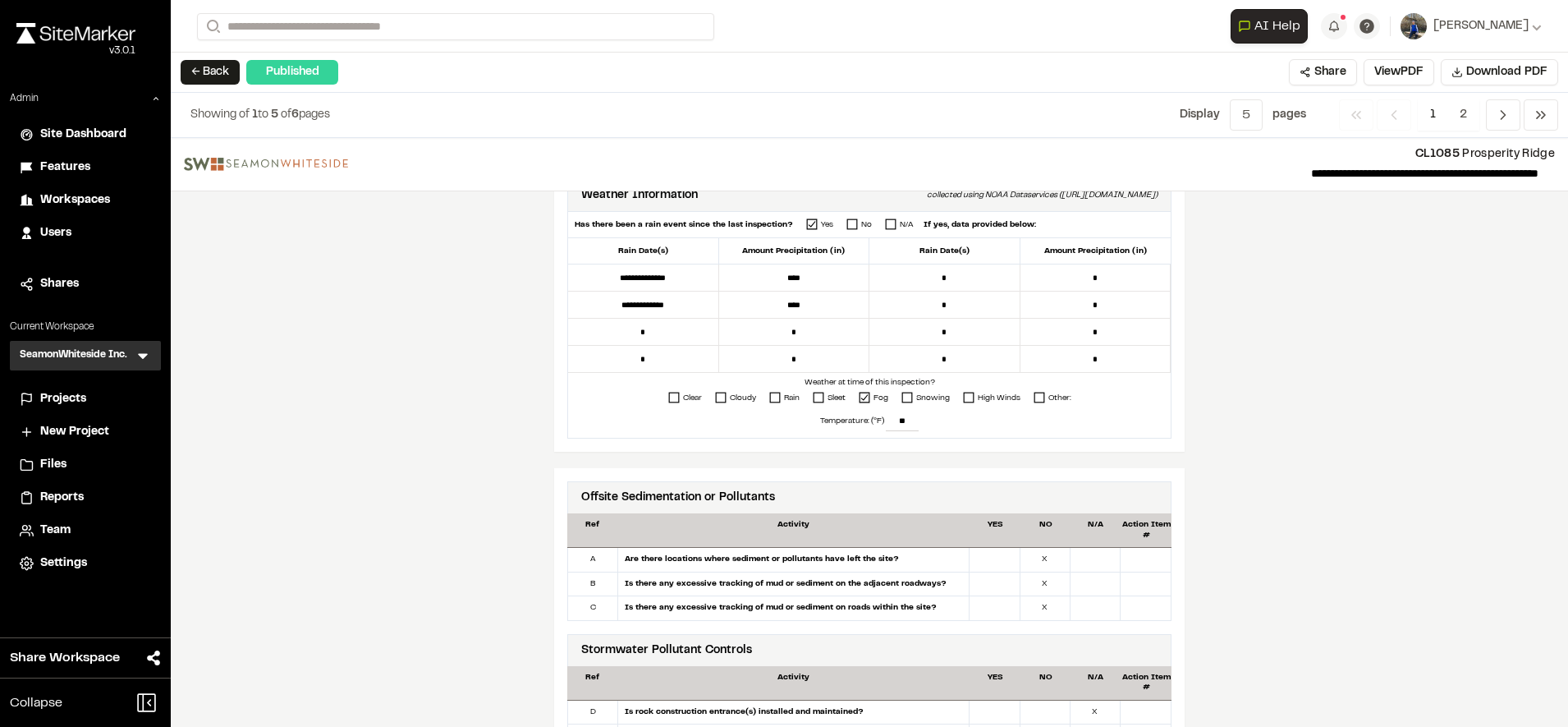
scroll to position [537, 0]
